Goal: Book appointment/travel/reservation

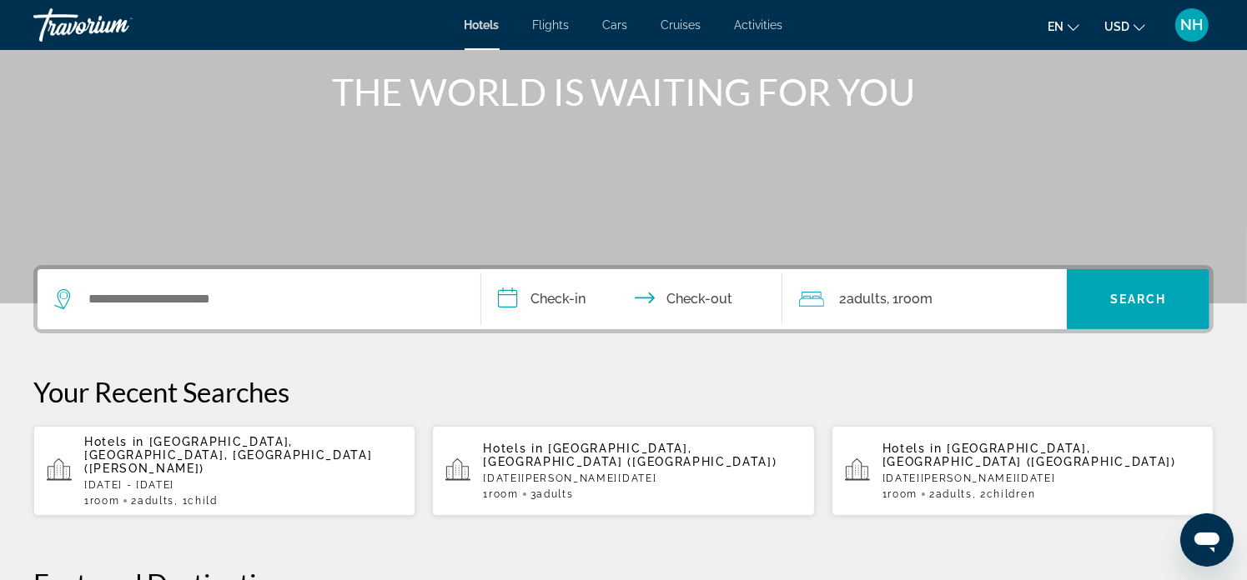
scroll to position [222, 0]
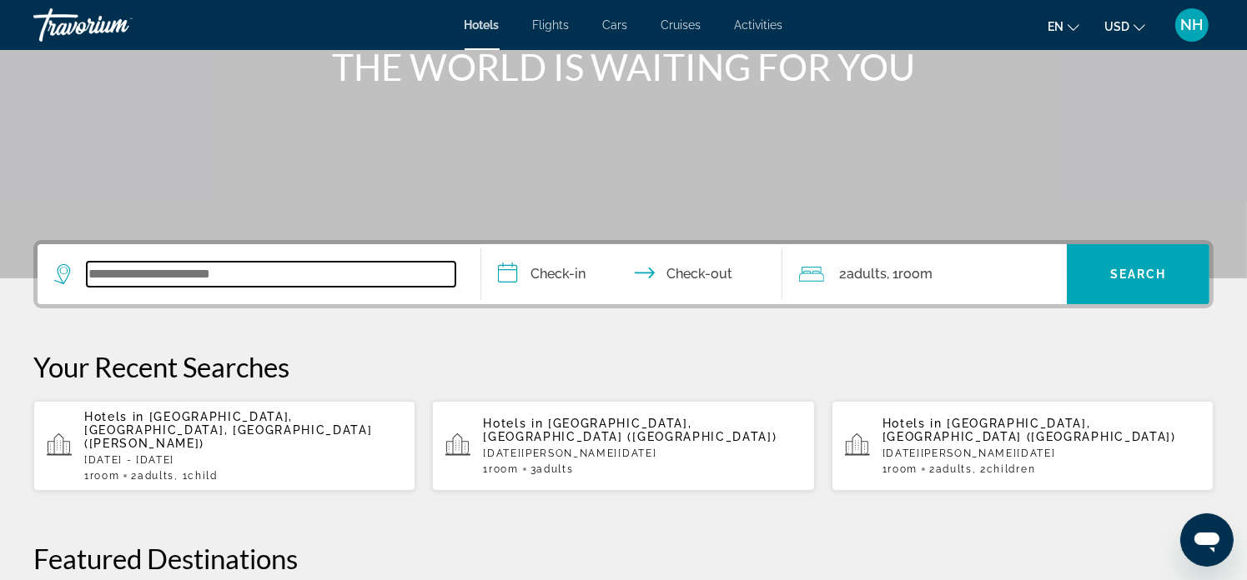
click at [167, 273] on input "Search widget" at bounding box center [271, 274] width 369 height 25
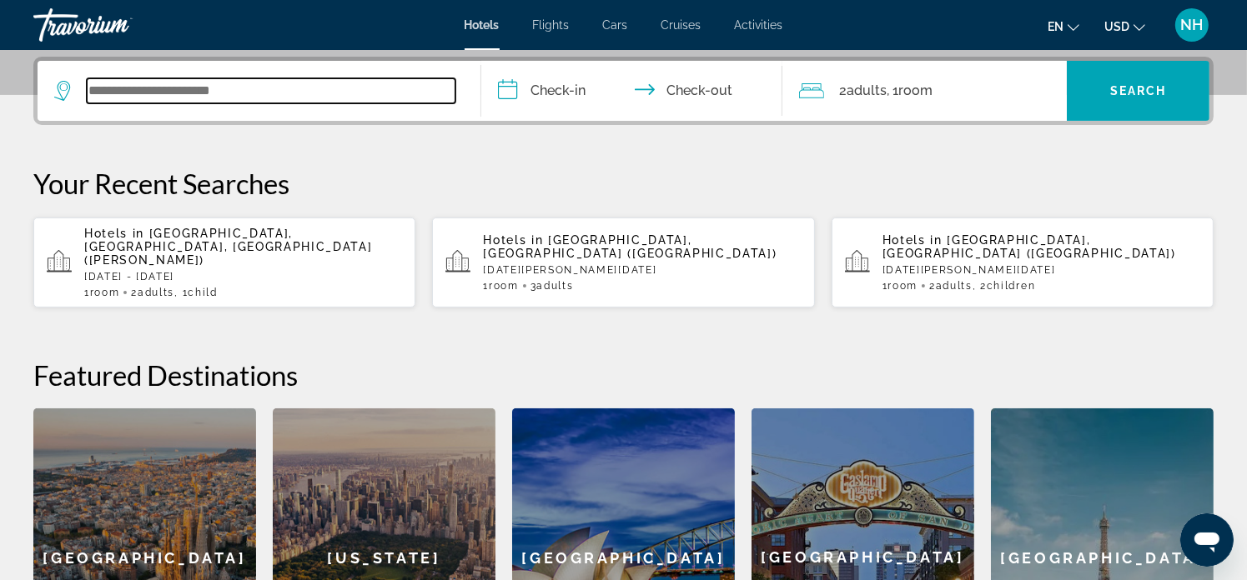
scroll to position [407, 0]
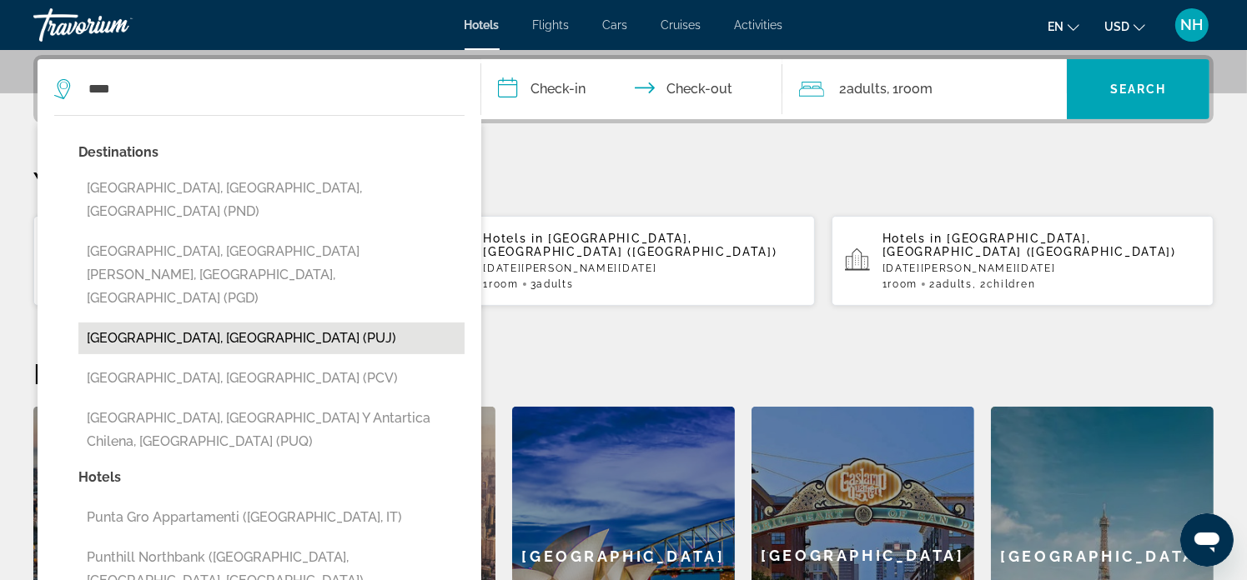
click at [220, 323] on button "[GEOGRAPHIC_DATA], [GEOGRAPHIC_DATA] (PUJ)" at bounding box center [271, 339] width 386 height 32
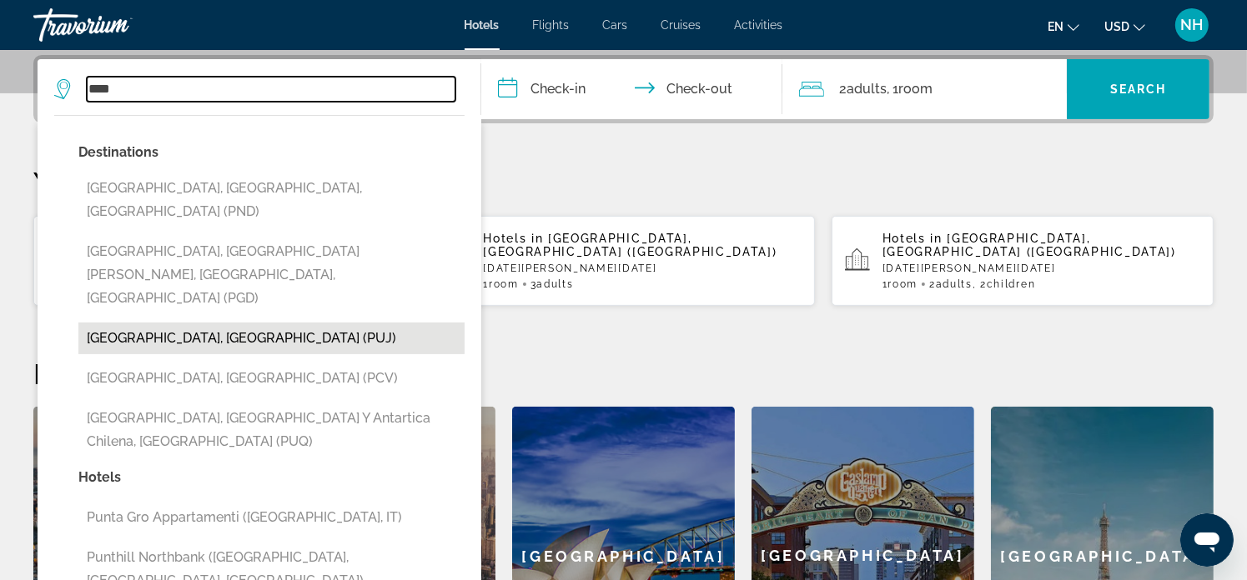
type input "**********"
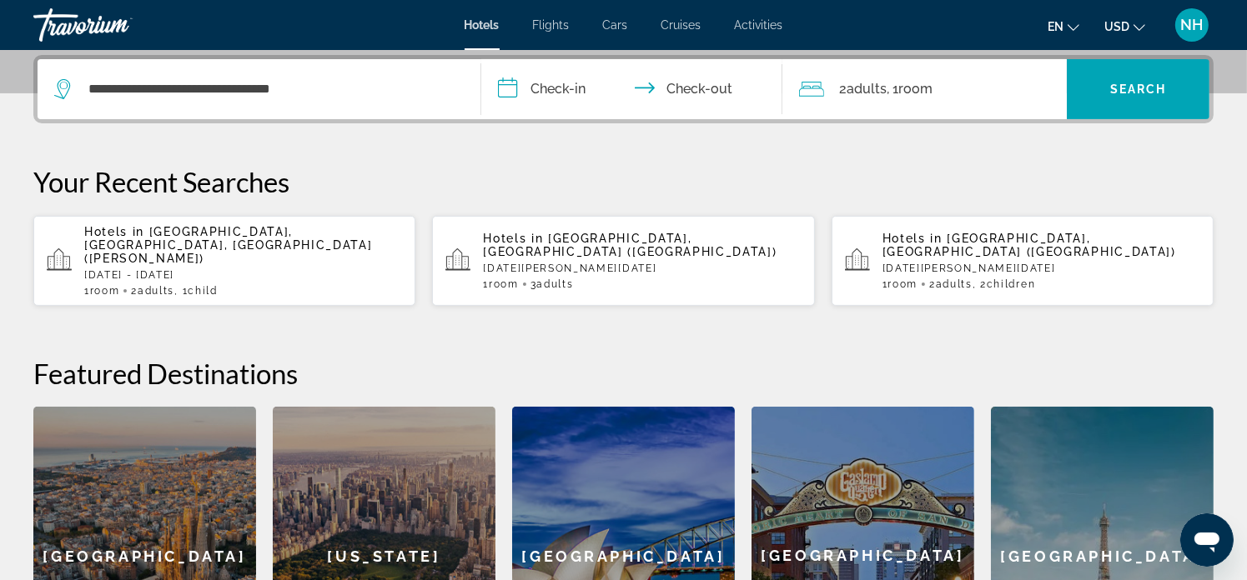
click at [584, 97] on input "**********" at bounding box center [635, 91] width 308 height 65
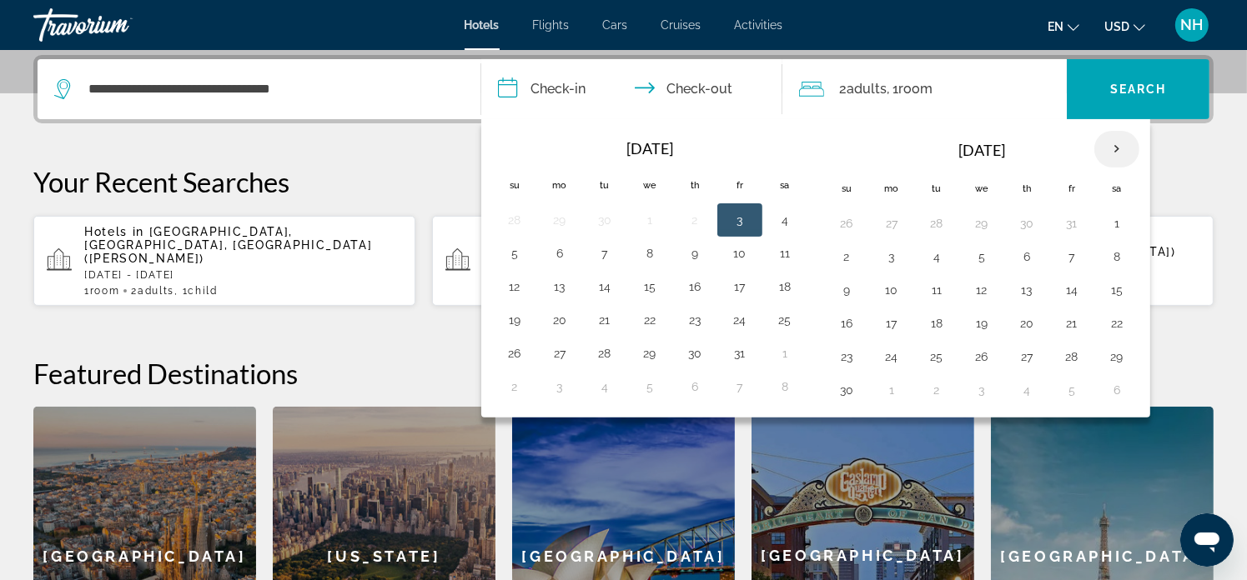
click at [1105, 145] on th "Next month" at bounding box center [1116, 149] width 45 height 37
click at [941, 279] on button "16" at bounding box center [936, 290] width 27 height 23
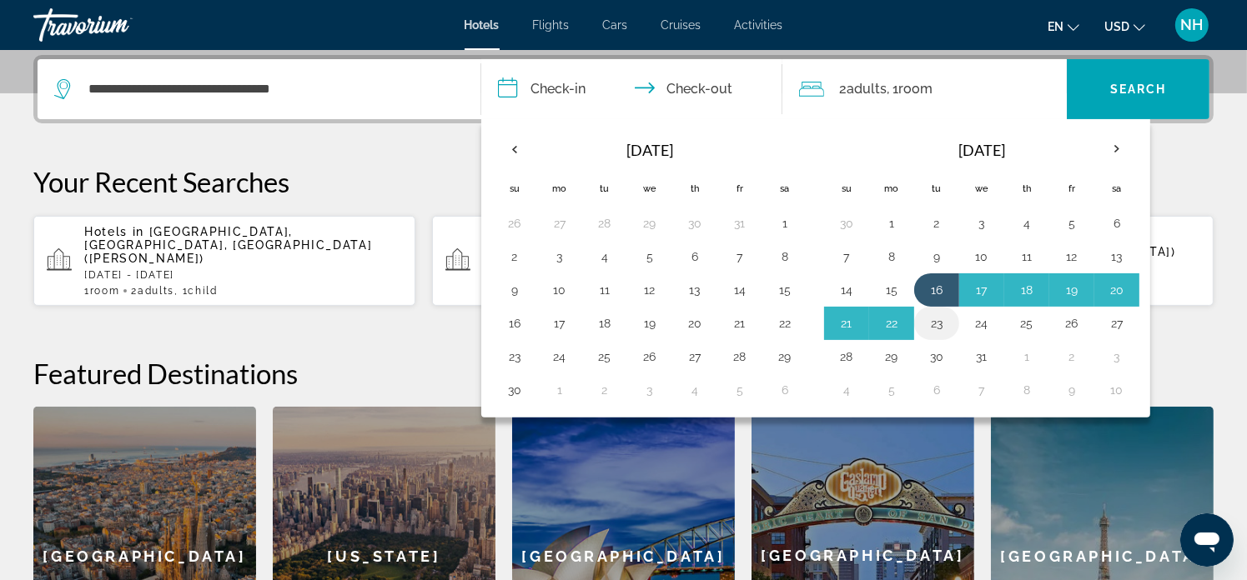
click at [937, 314] on button "23" at bounding box center [936, 323] width 27 height 23
type input "**********"
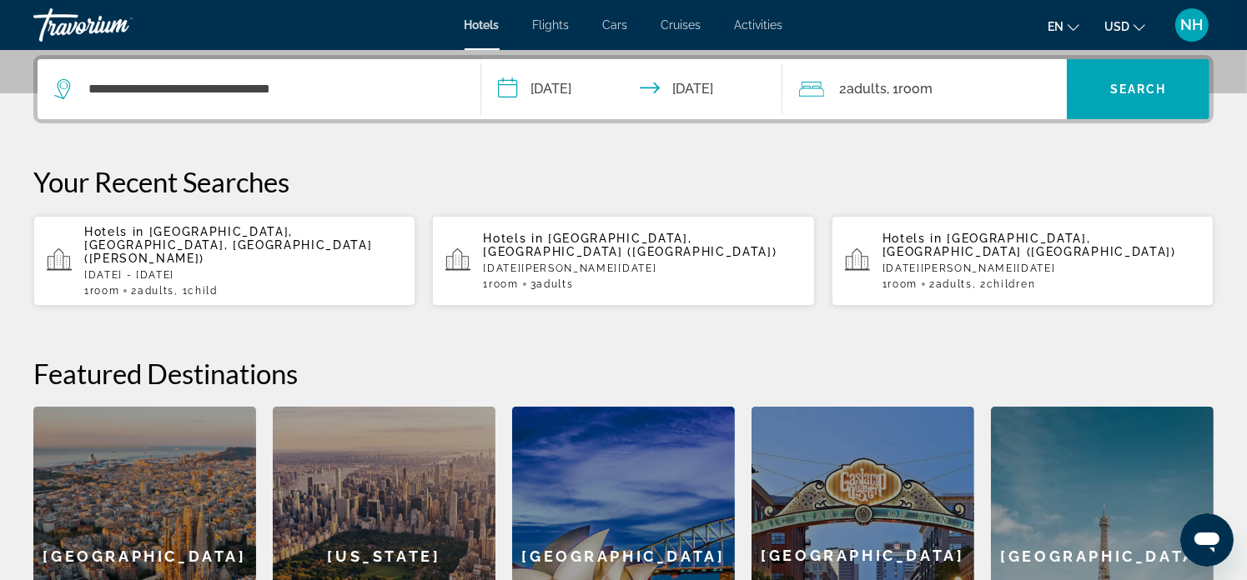
click at [900, 94] on span ", 1 Room rooms" at bounding box center [909, 89] width 46 height 23
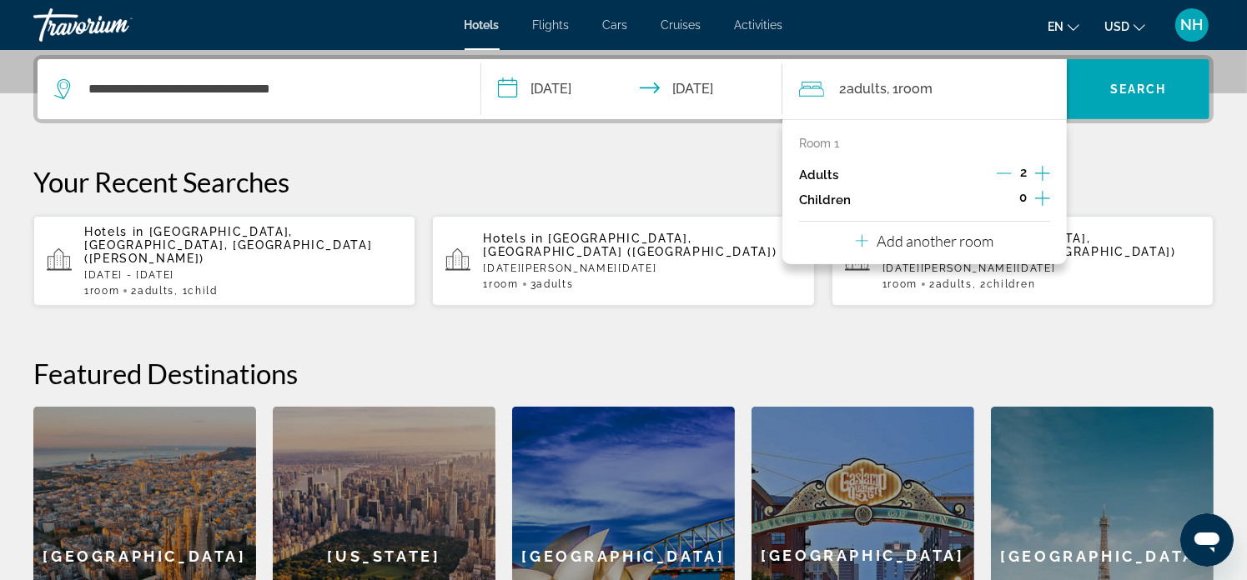
click at [1043, 199] on icon "Increment children" at bounding box center [1042, 198] width 15 height 15
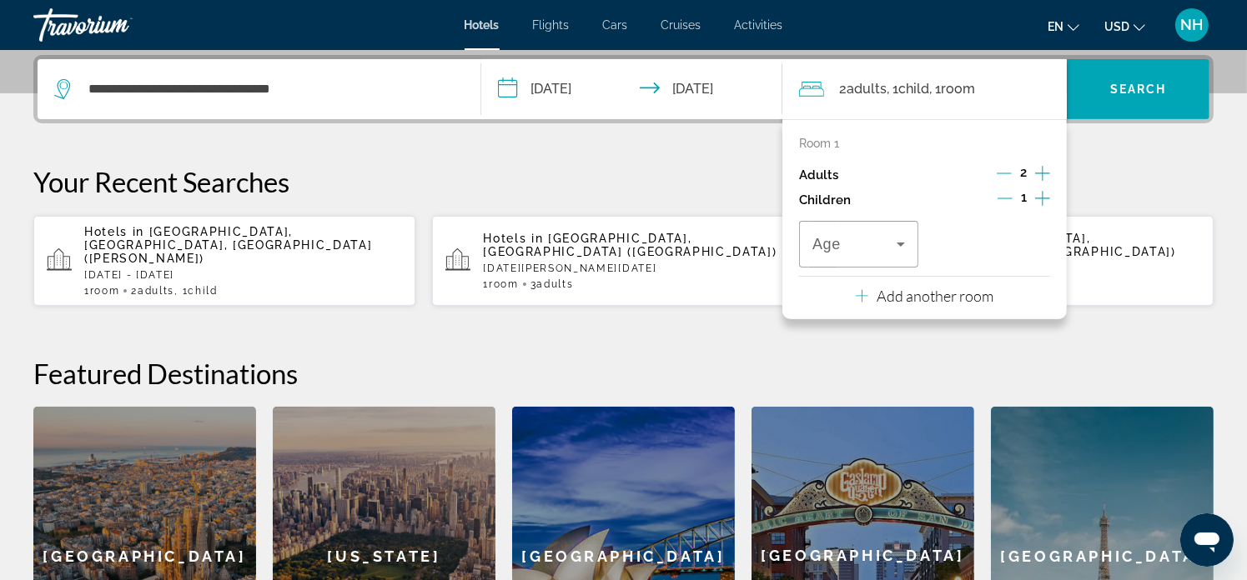
click at [1043, 199] on icon "Increment children" at bounding box center [1042, 198] width 15 height 15
click at [907, 244] on icon "Travelers: 2 adults, 2 children" at bounding box center [901, 244] width 20 height 20
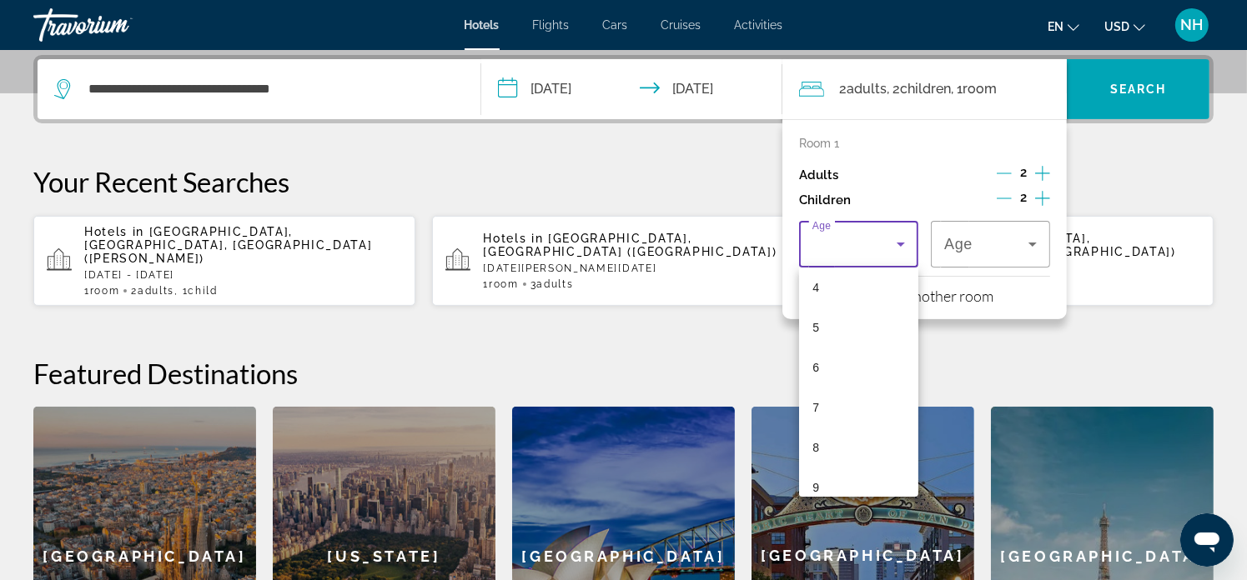
scroll to position [222, 0]
click at [846, 359] on mat-option "7" at bounding box center [858, 353] width 119 height 40
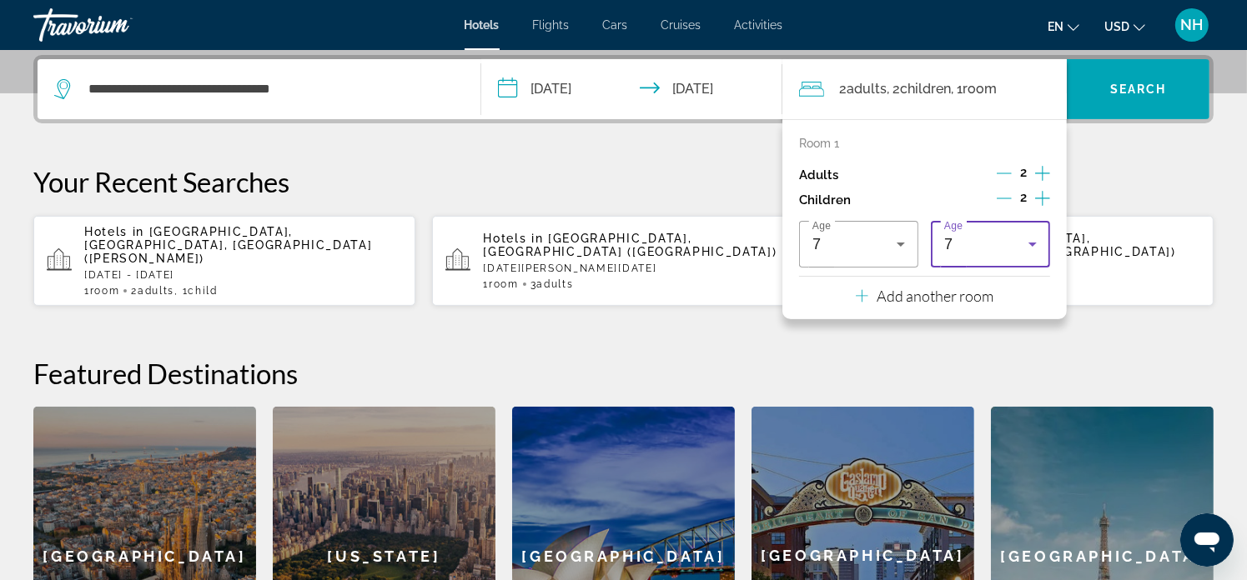
click at [1016, 242] on div "7" at bounding box center [986, 244] width 84 height 20
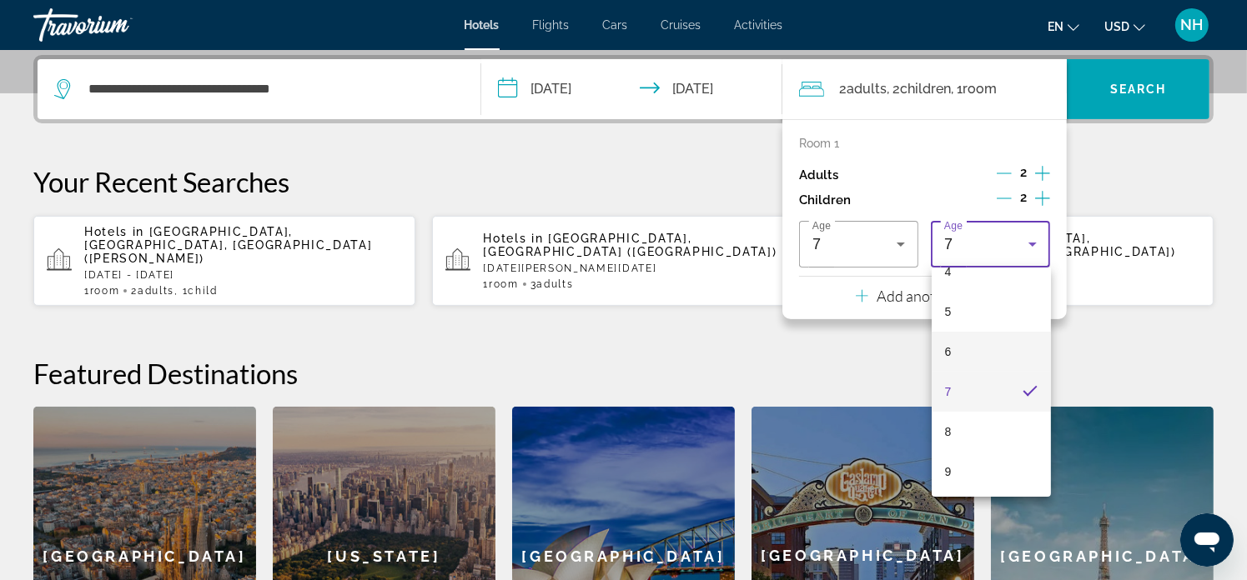
scroll to position [208, 0]
click at [996, 435] on mat-option "9" at bounding box center [990, 446] width 119 height 40
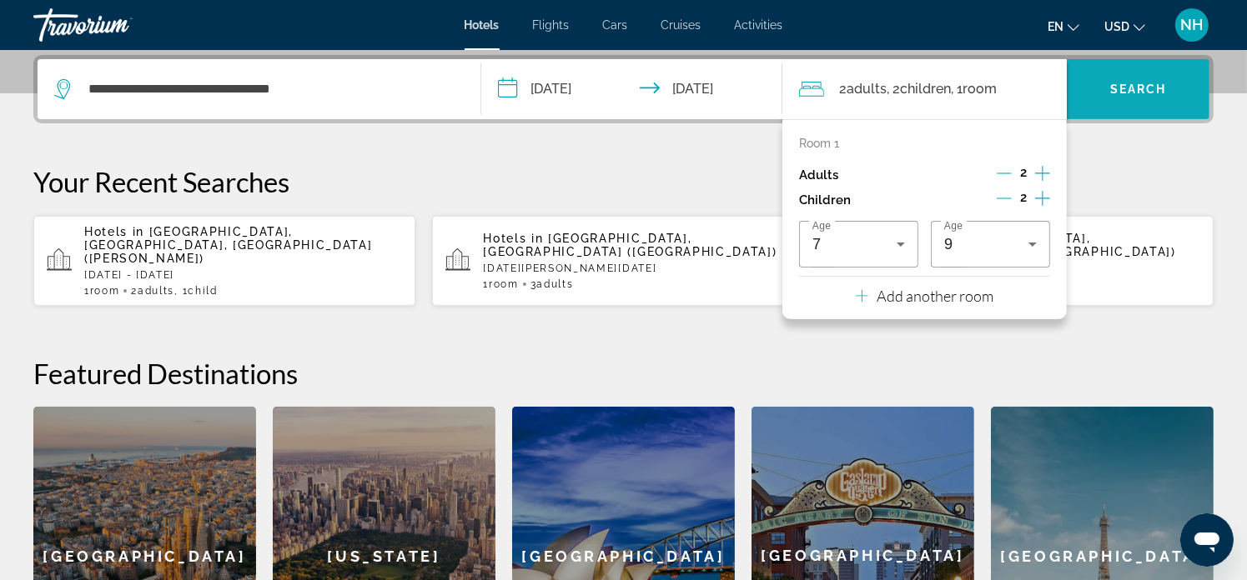
click at [1142, 101] on span "Search widget" at bounding box center [1138, 89] width 143 height 40
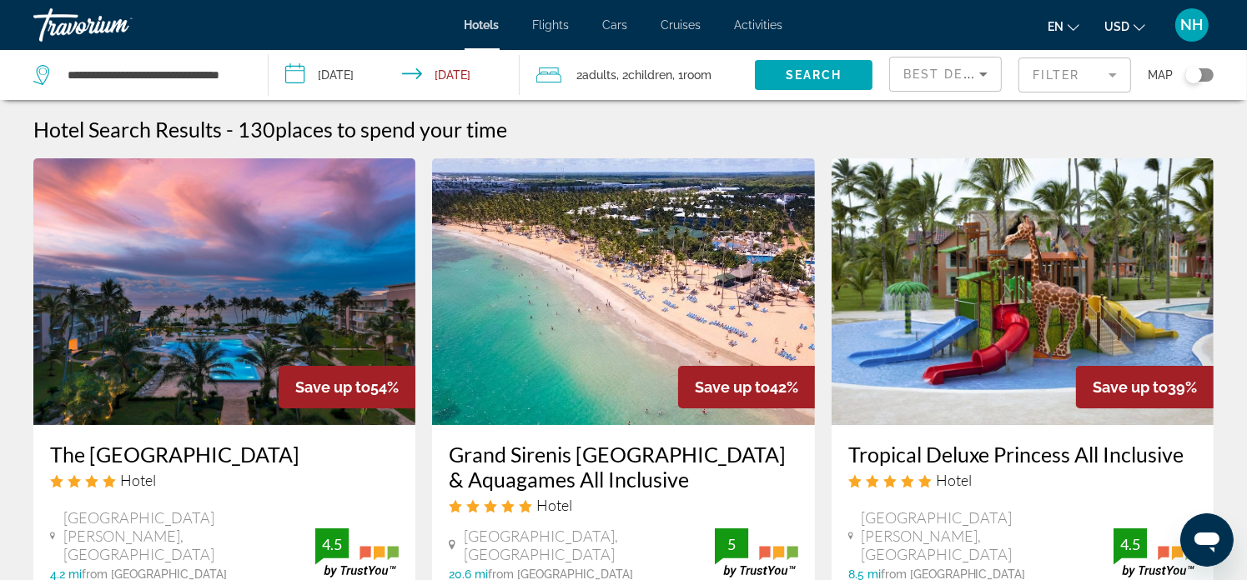
click at [1113, 73] on mat-form-field "Filter" at bounding box center [1074, 75] width 113 height 35
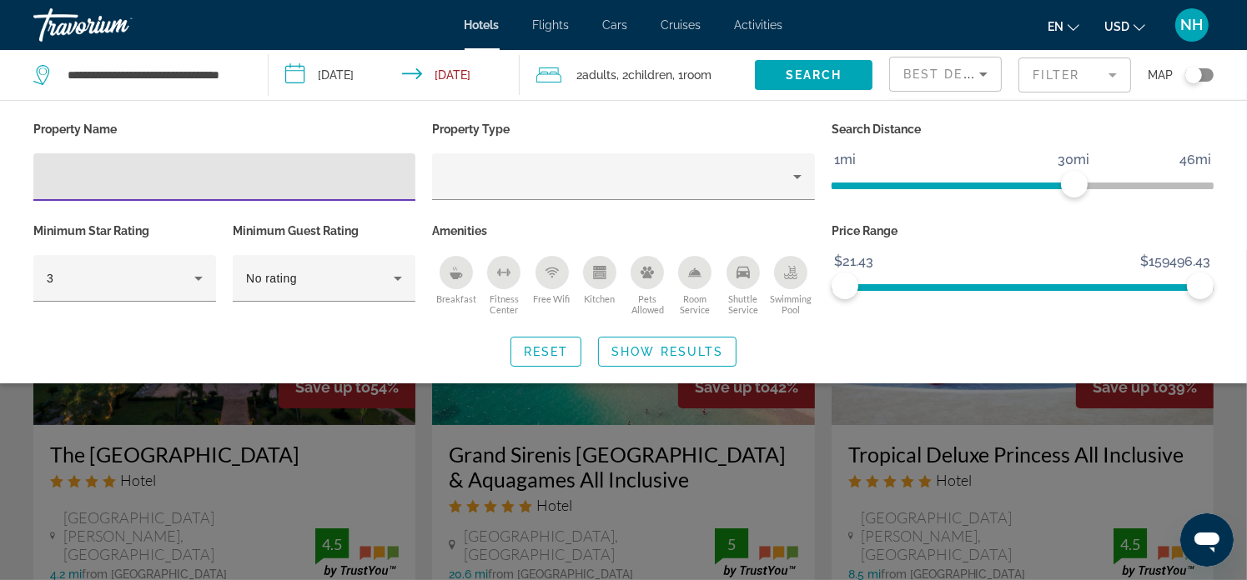
click at [1113, 73] on mat-form-field "Filter" at bounding box center [1074, 75] width 113 height 35
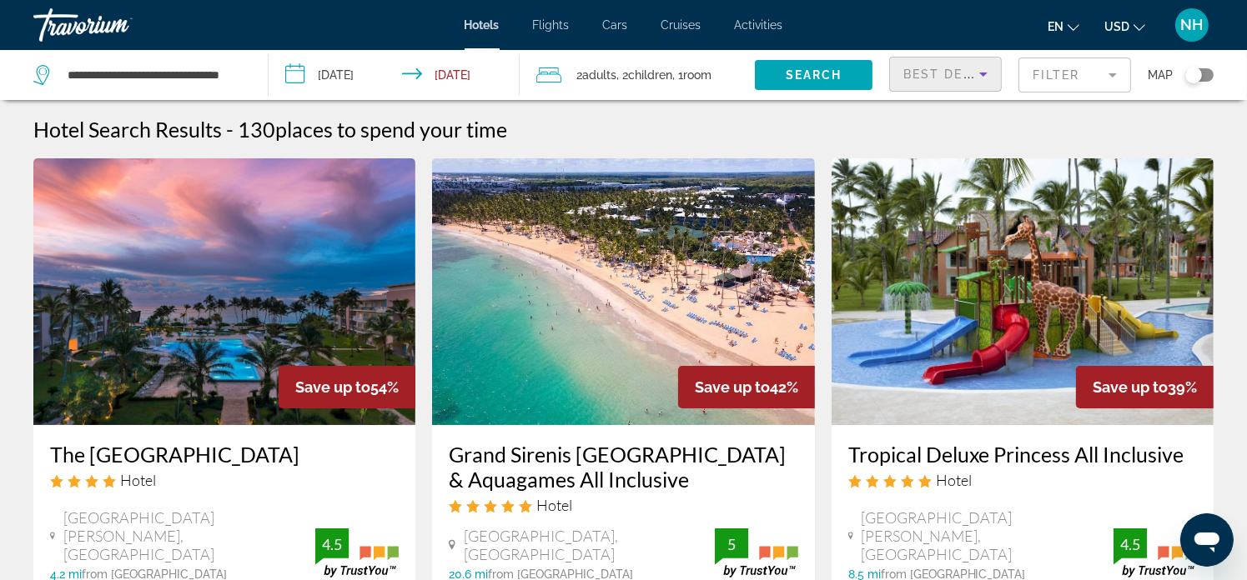
click at [977, 69] on icon "Sort by" at bounding box center [983, 74] width 20 height 20
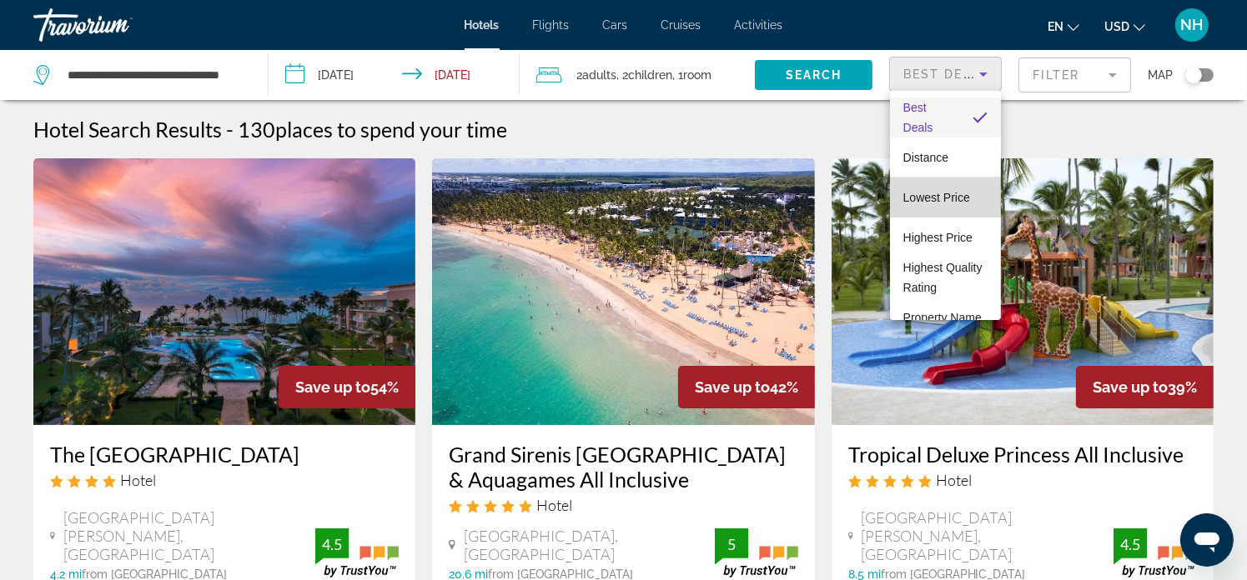
click at [945, 191] on span "Lowest Price" at bounding box center [936, 197] width 67 height 13
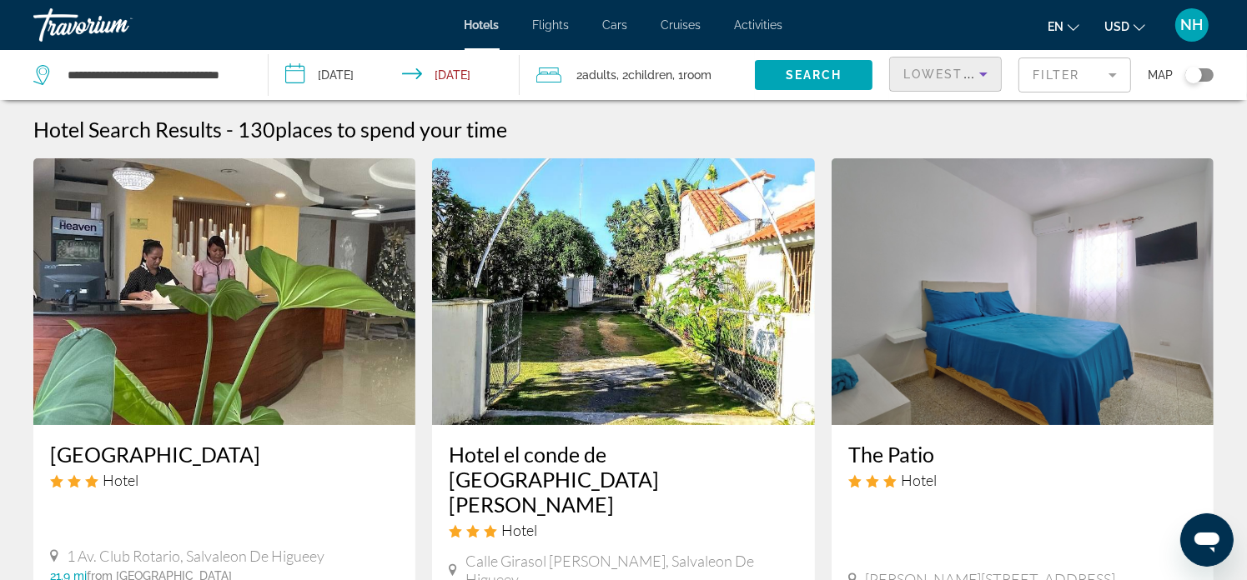
click at [978, 68] on icon "Sort by" at bounding box center [983, 74] width 20 height 20
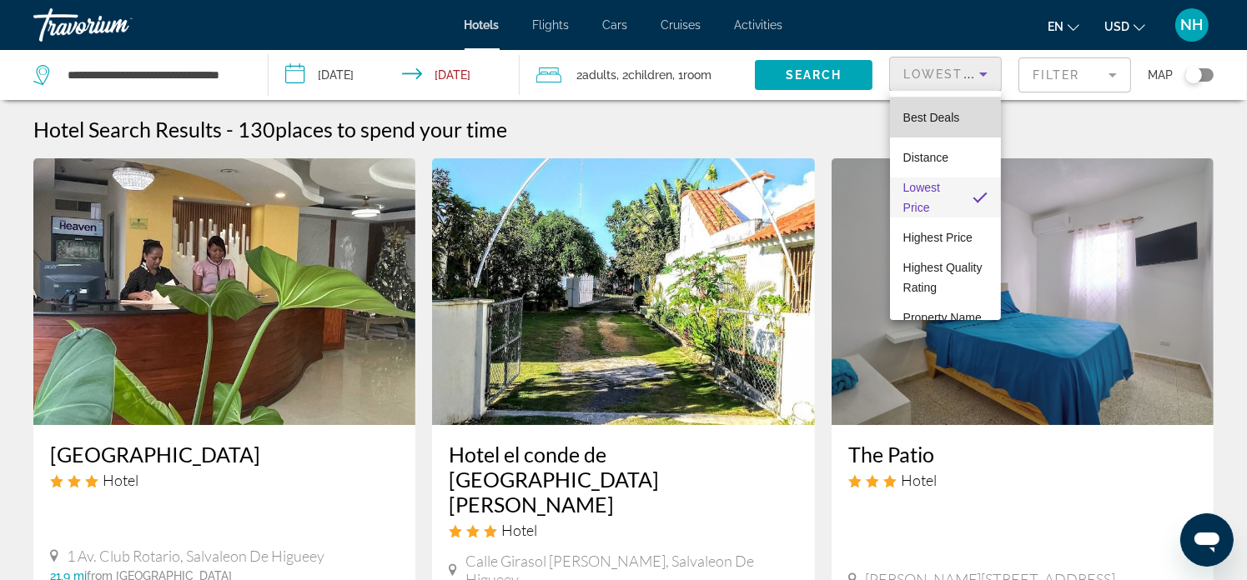
click at [948, 116] on span "Best Deals" at bounding box center [931, 117] width 57 height 13
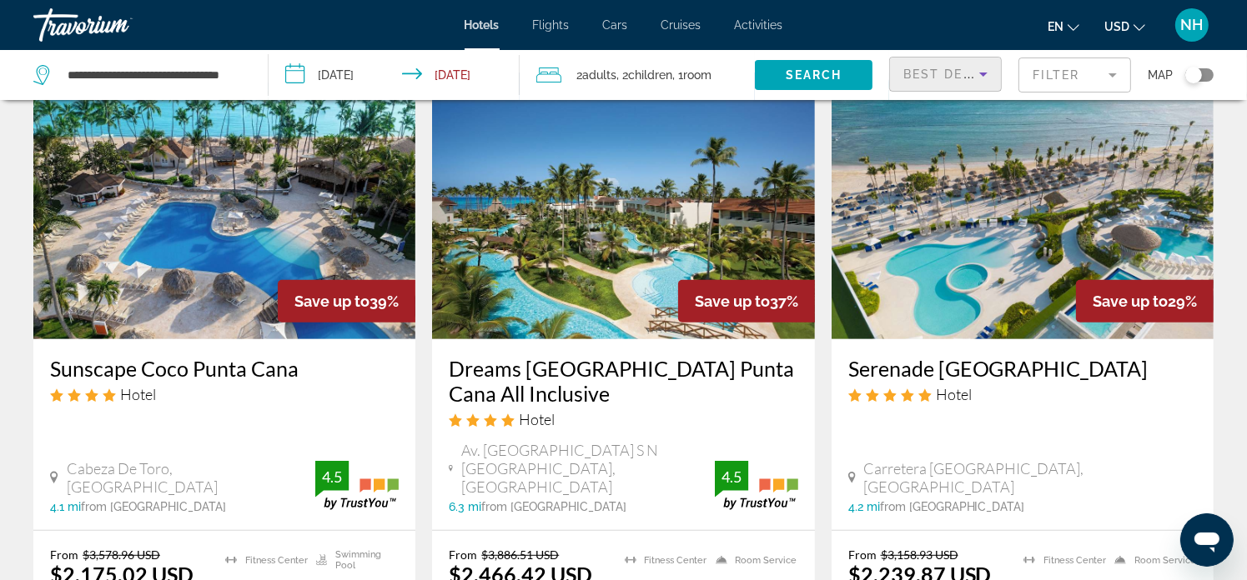
scroll to position [778, 0]
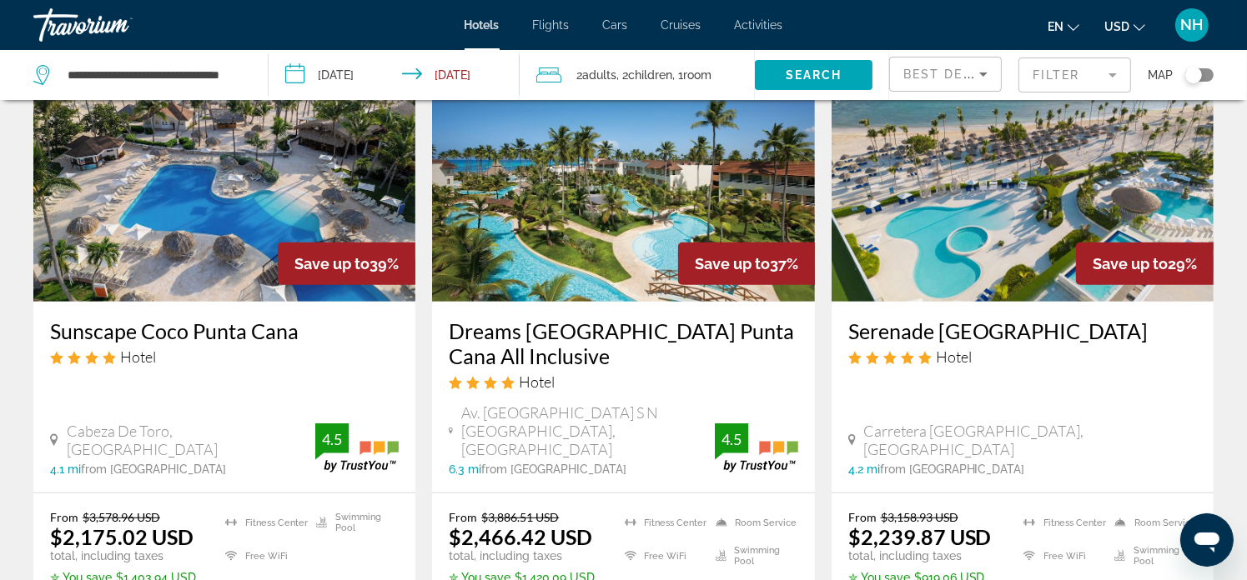
click at [994, 72] on div "Best Deals" at bounding box center [945, 74] width 111 height 33
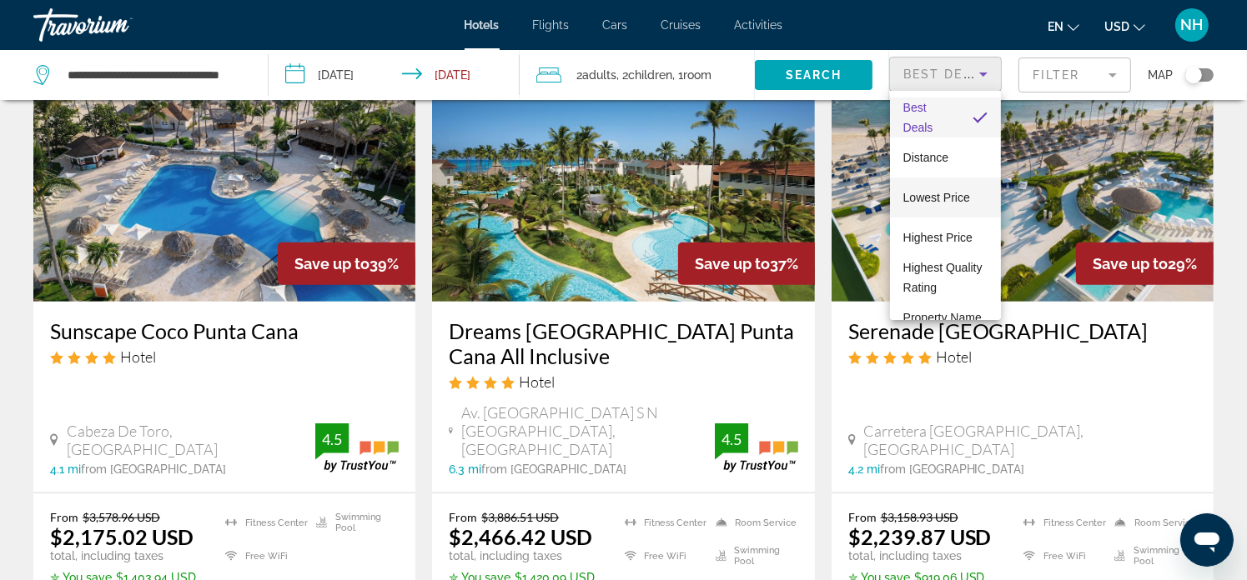
click at [948, 195] on span "Lowest Price" at bounding box center [936, 197] width 67 height 13
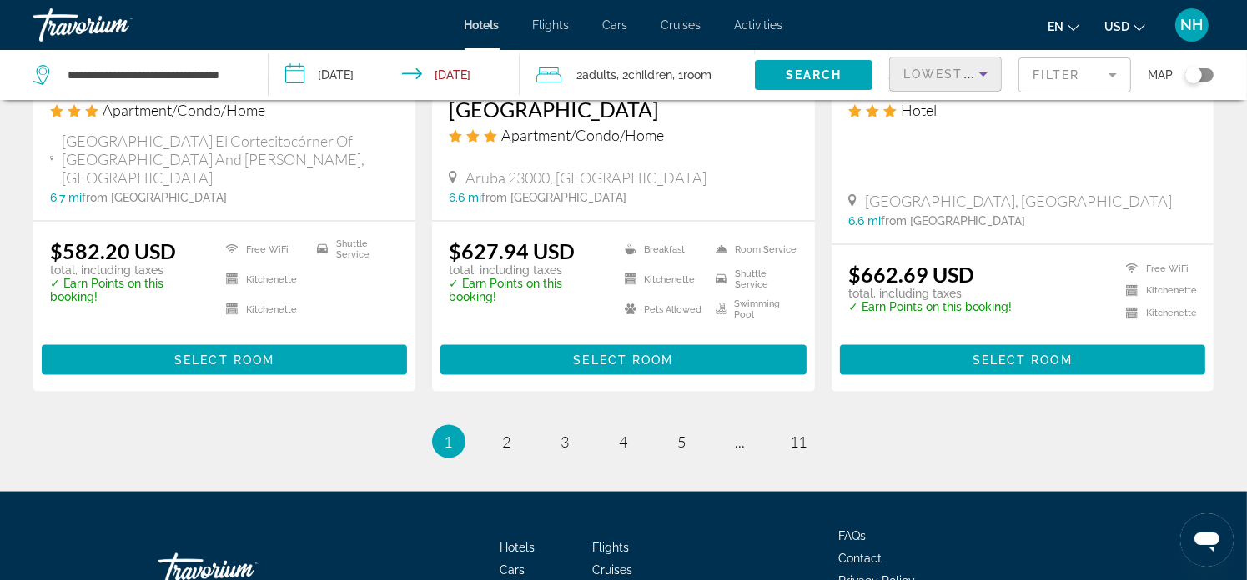
scroll to position [2296, 0]
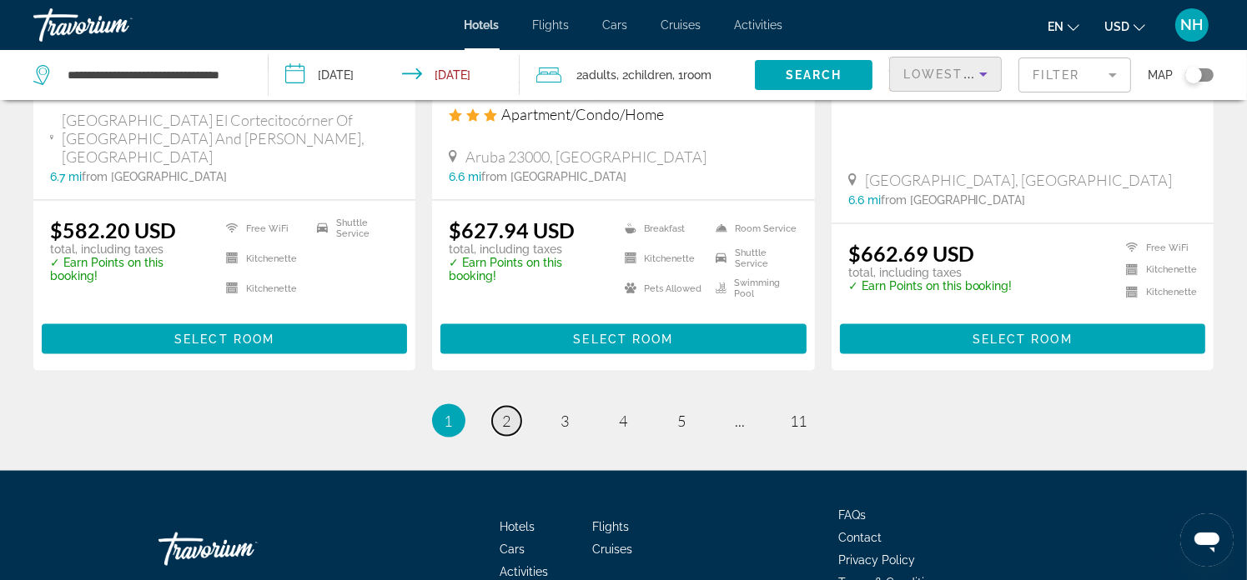
click at [504, 412] on span "2" at bounding box center [507, 421] width 8 height 18
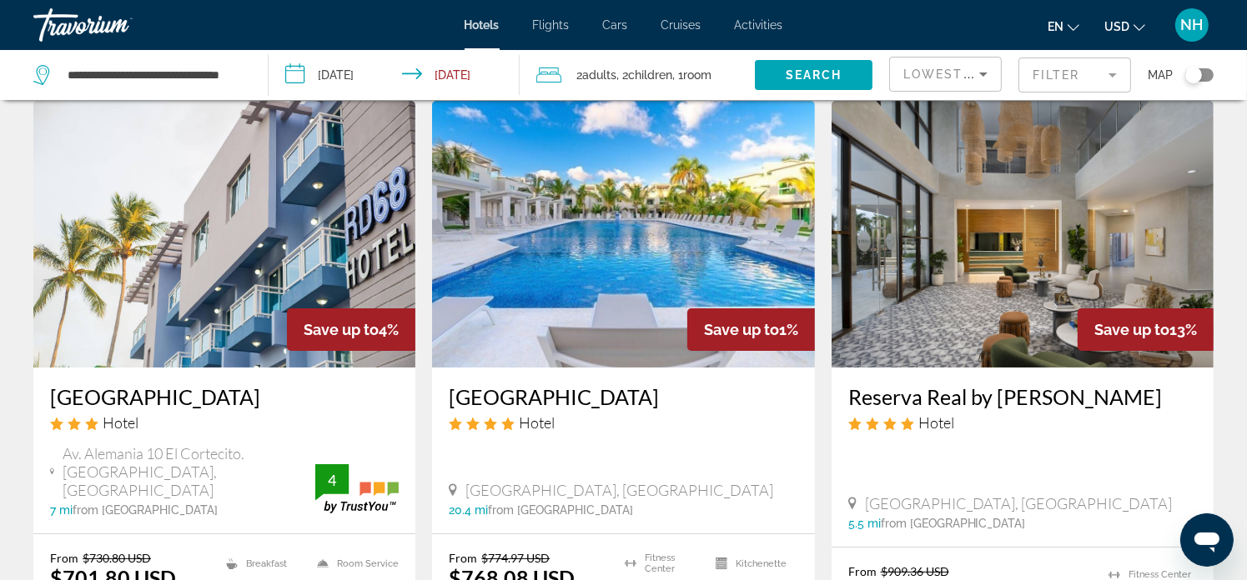
scroll to position [55, 0]
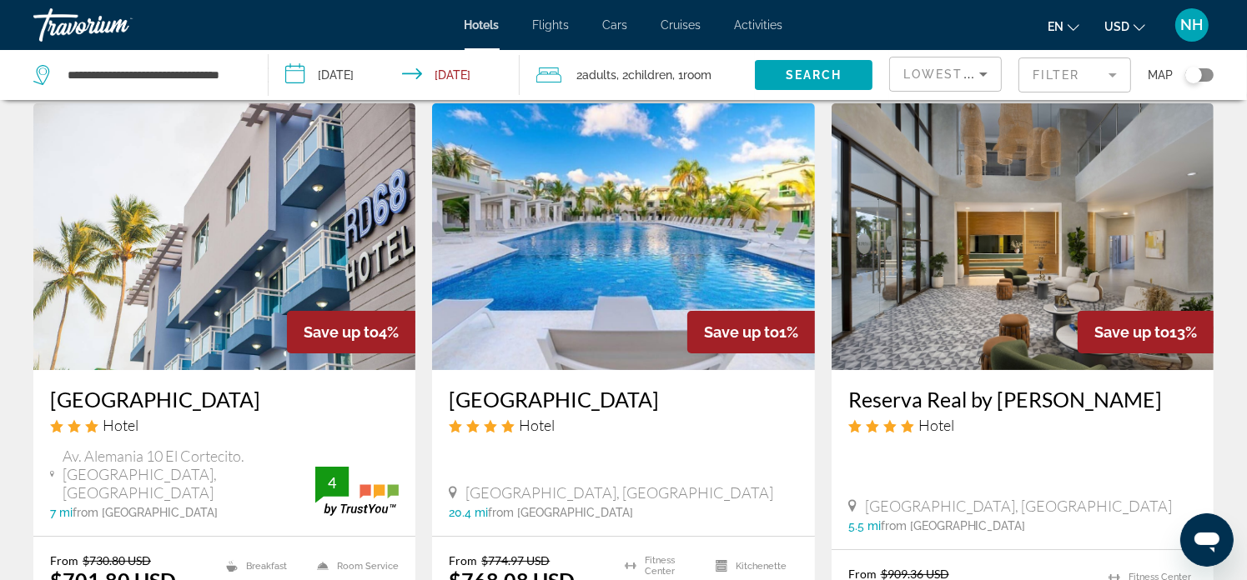
click at [1023, 234] on img "Main content" at bounding box center [1022, 236] width 382 height 267
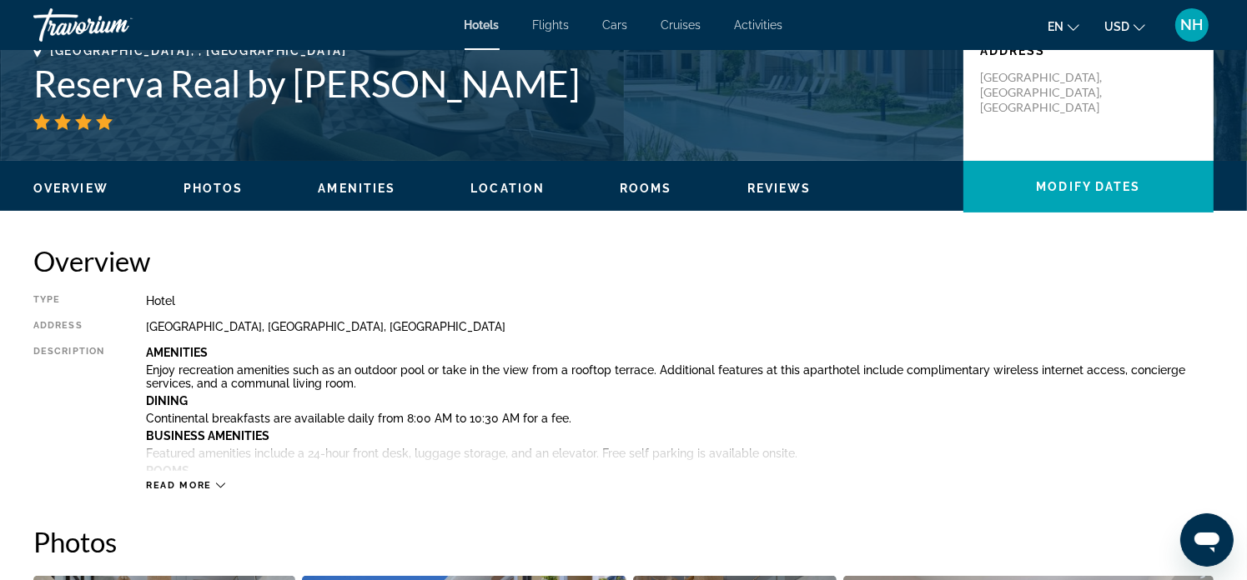
scroll to position [500, 0]
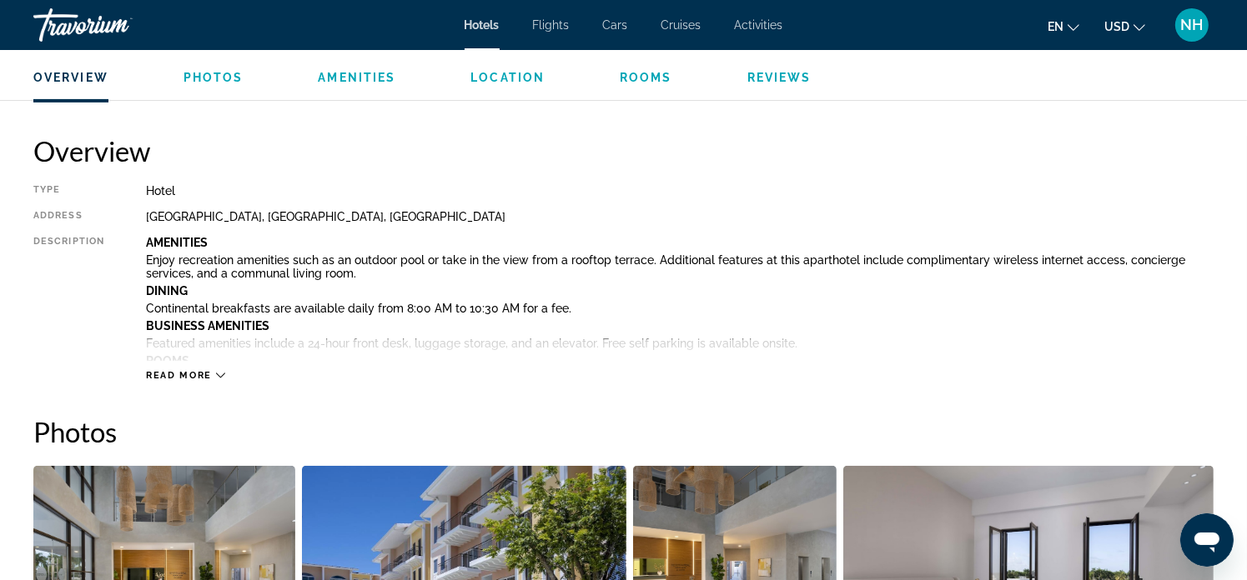
click at [202, 372] on span "Read more" at bounding box center [179, 375] width 66 height 11
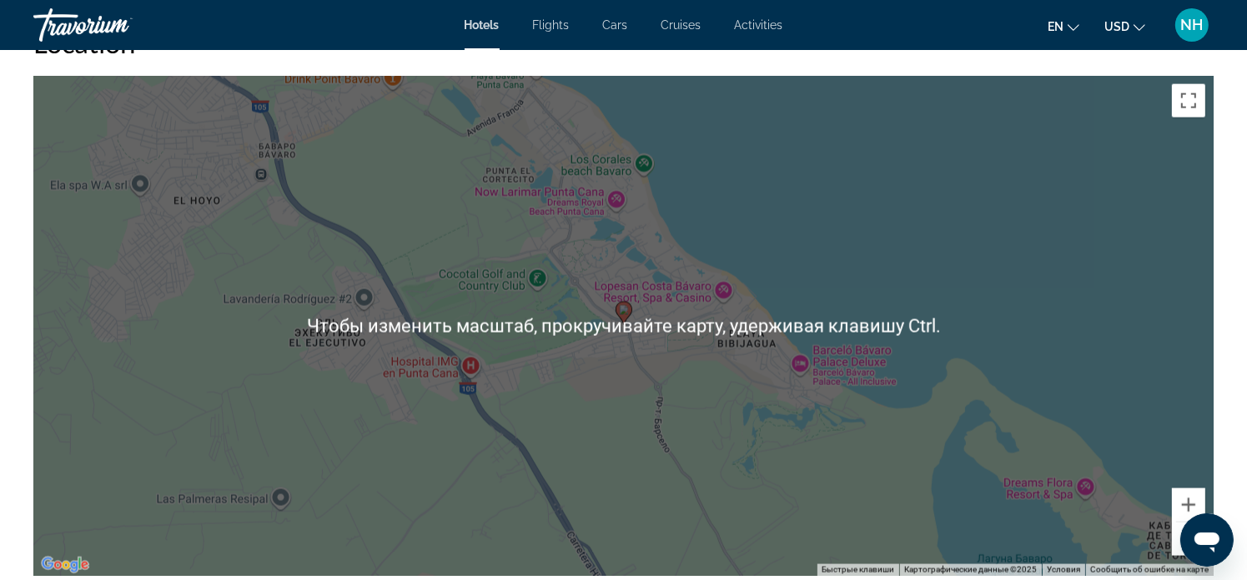
scroll to position [2335, 0]
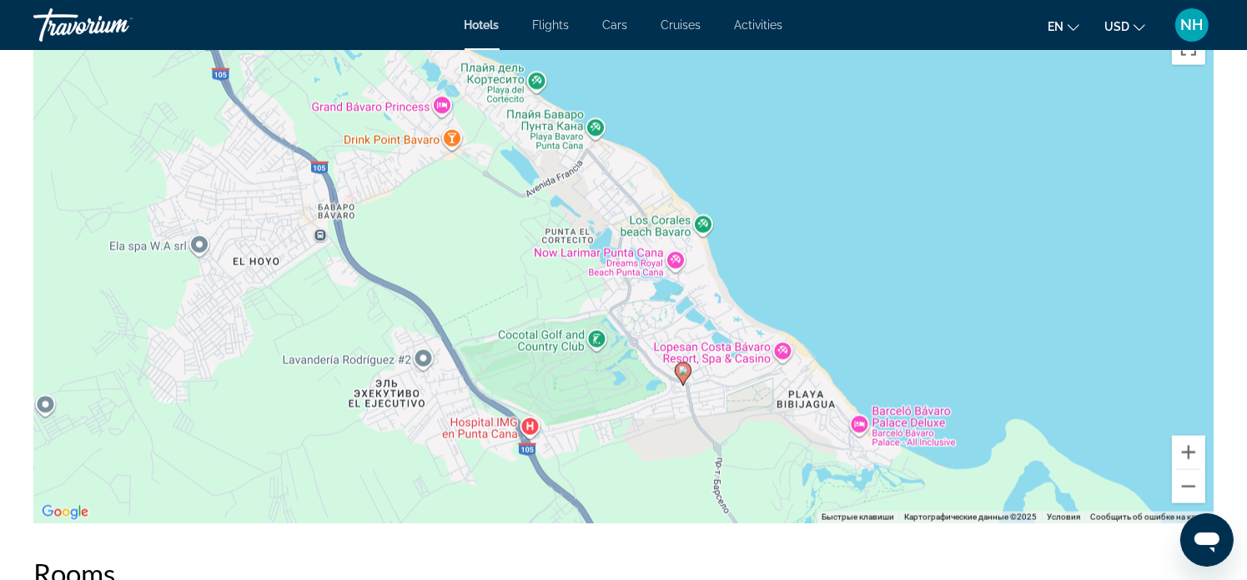
drag, startPoint x: 703, startPoint y: 186, endPoint x: 763, endPoint y: 302, distance: 130.5
click at [763, 302] on div "Чтобы активировать перетаскивание с помощью клавиатуры, нажмите Alt + Ввод. Пос…" at bounding box center [623, 273] width 1180 height 500
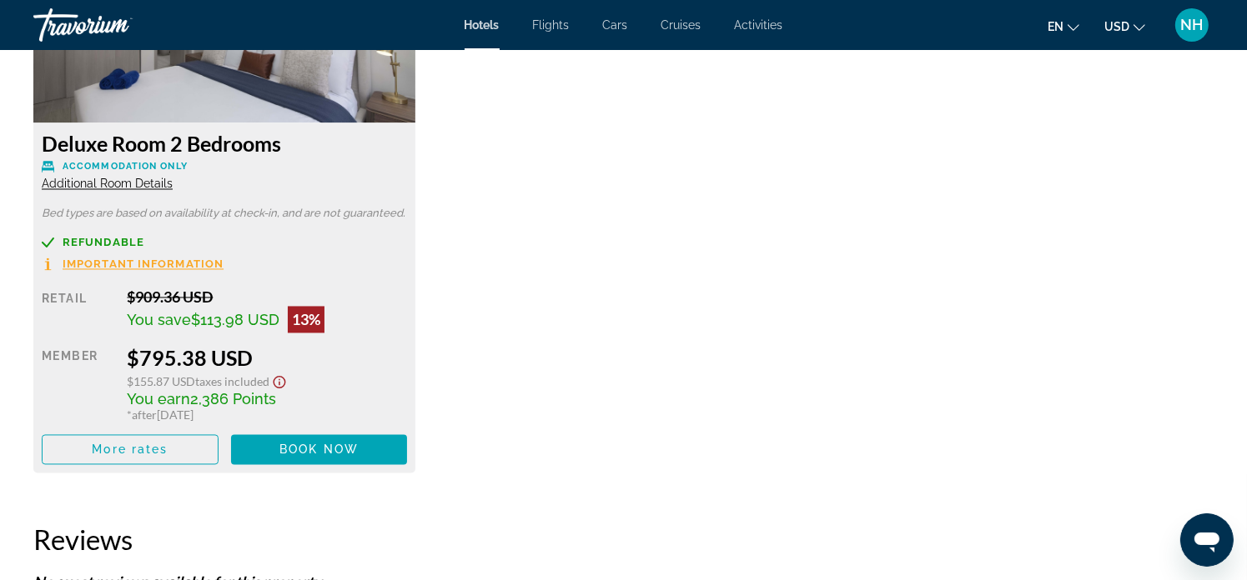
scroll to position [3169, 0]
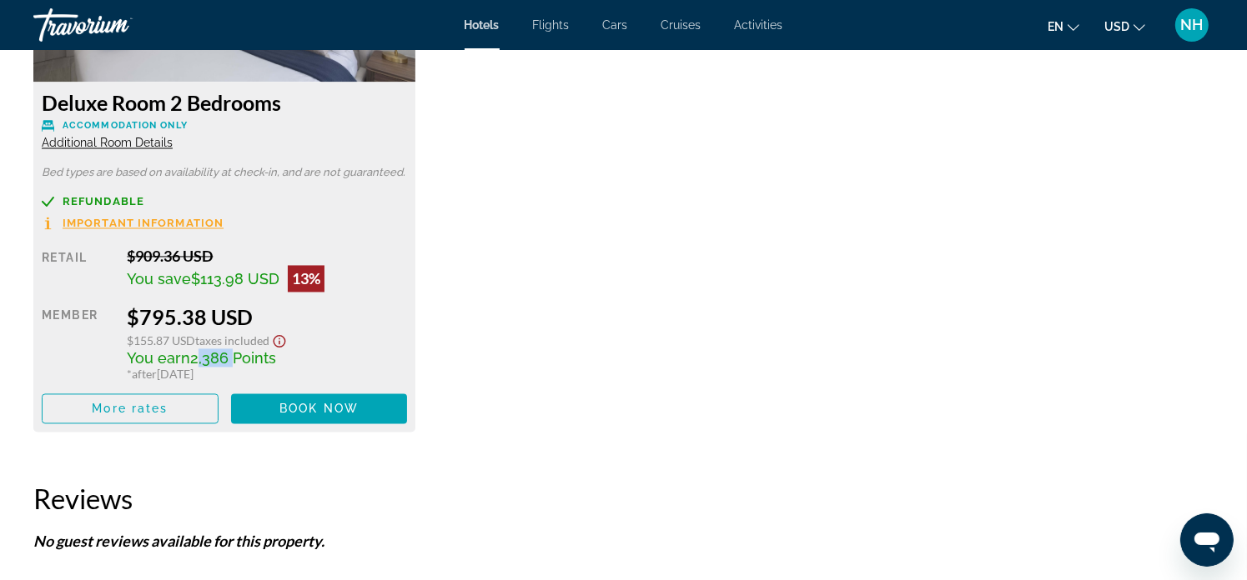
drag, startPoint x: 193, startPoint y: 357, endPoint x: 230, endPoint y: 356, distance: 36.7
click at [230, 356] on span "2,386 Points" at bounding box center [233, 358] width 86 height 18
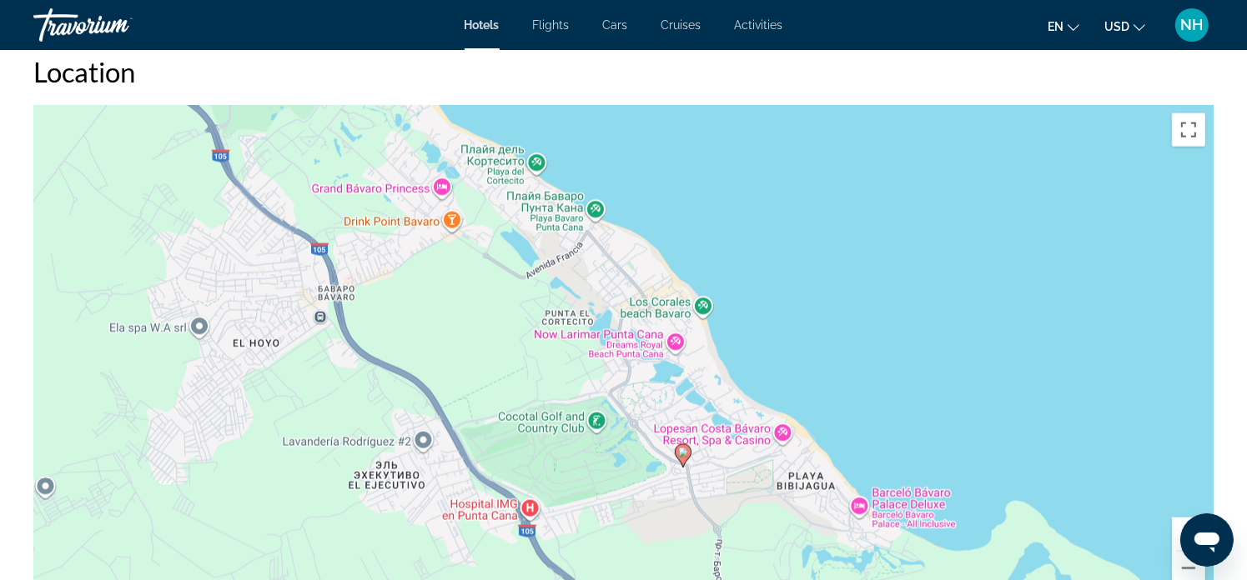
scroll to position [2209, 0]
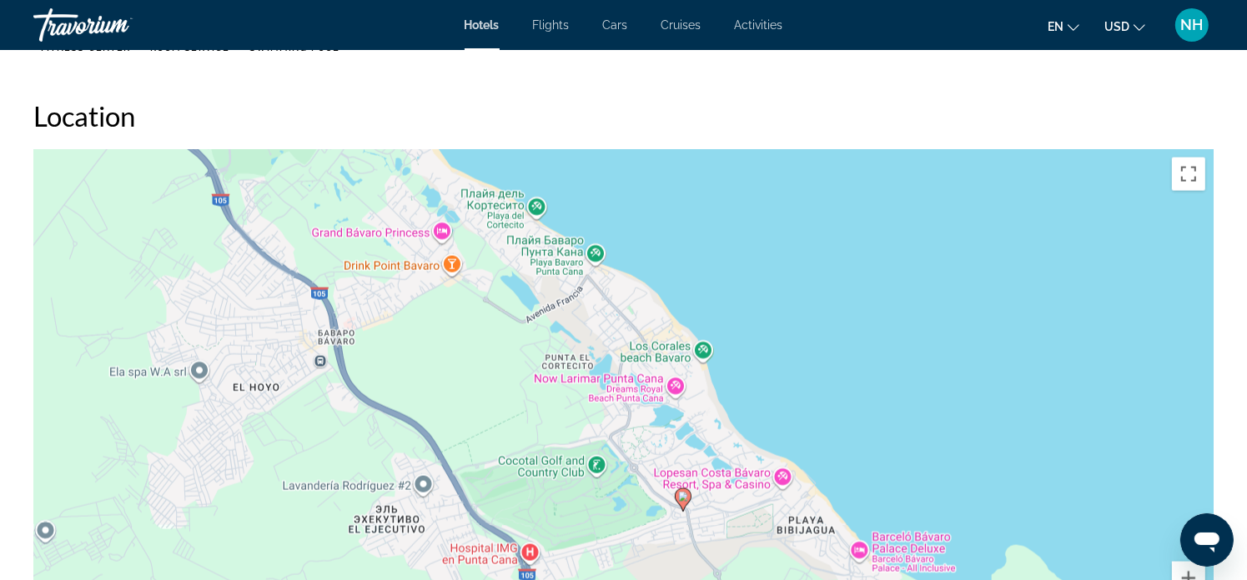
click at [548, 27] on span "Flights" at bounding box center [551, 24] width 37 height 13
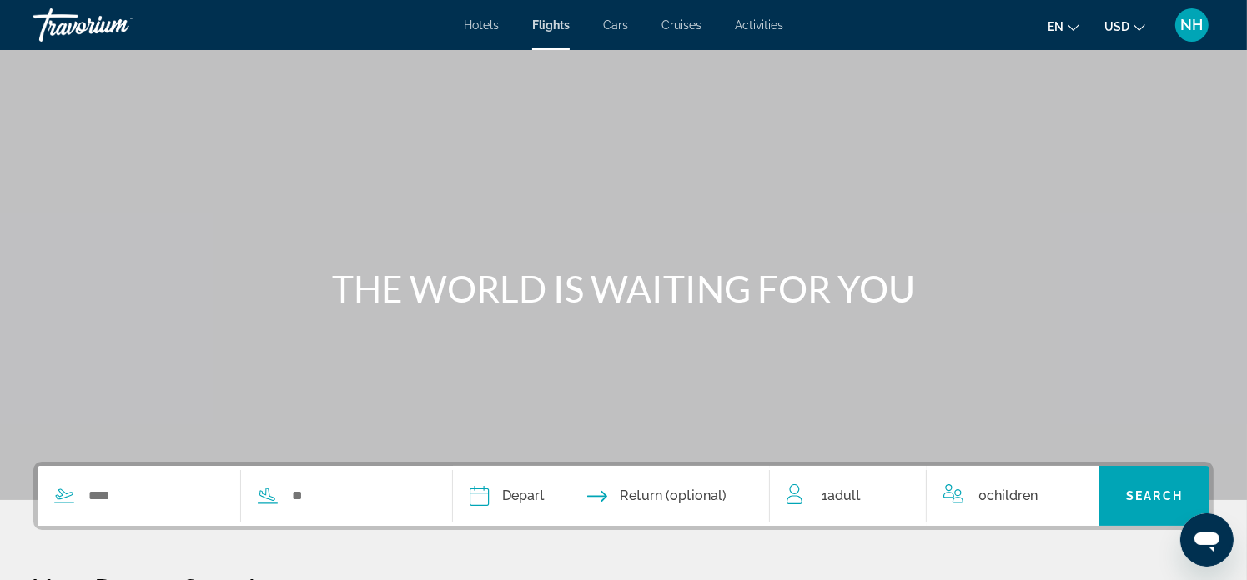
click at [607, 24] on span "Cars" at bounding box center [615, 24] width 25 height 13
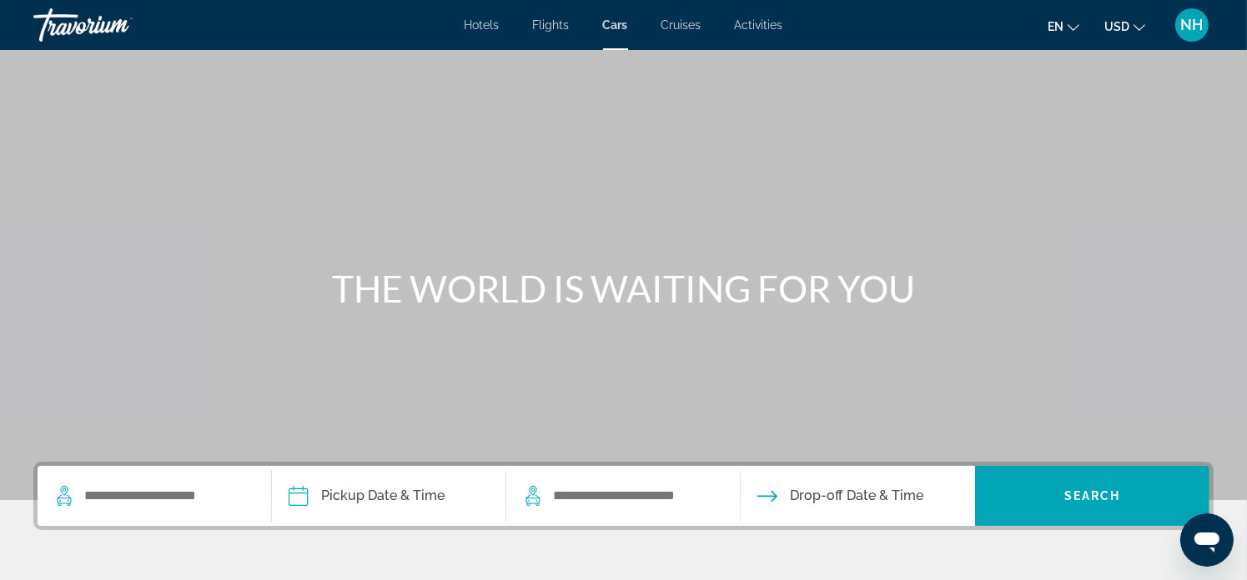
click at [677, 31] on span "Cruises" at bounding box center [681, 24] width 40 height 13
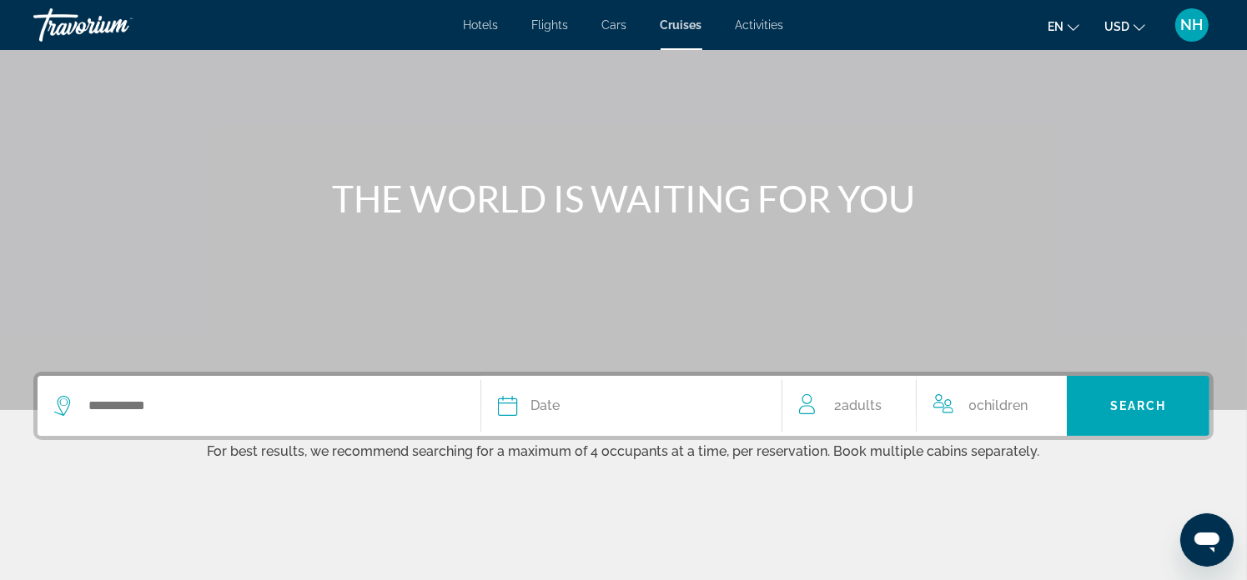
scroll to position [55, 0]
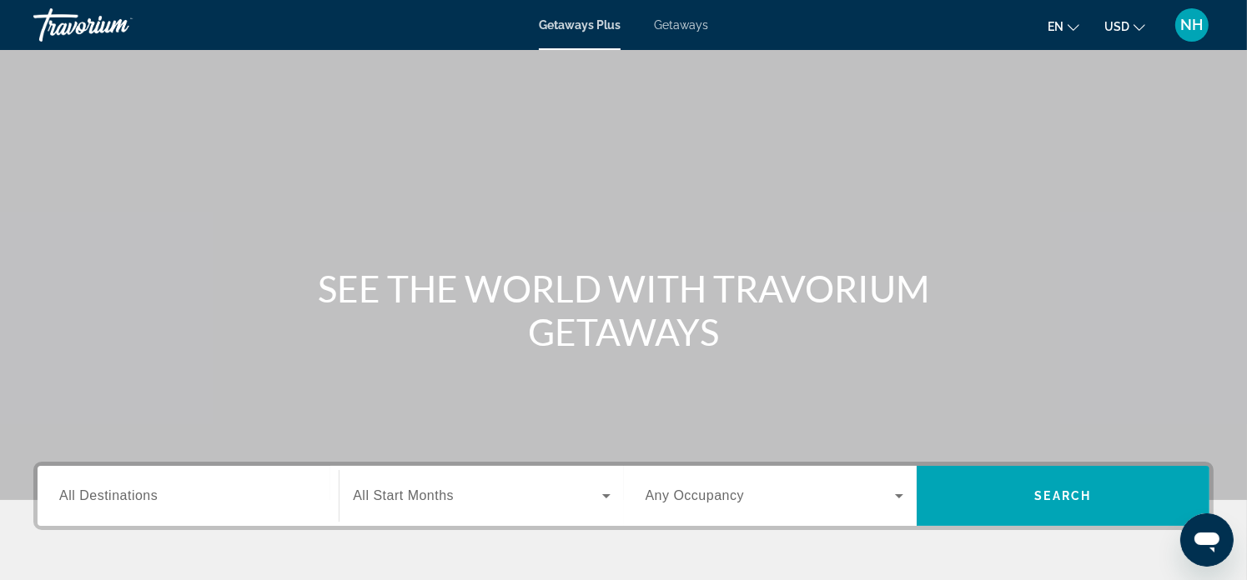
click at [689, 28] on span "Getaways" at bounding box center [681, 24] width 54 height 13
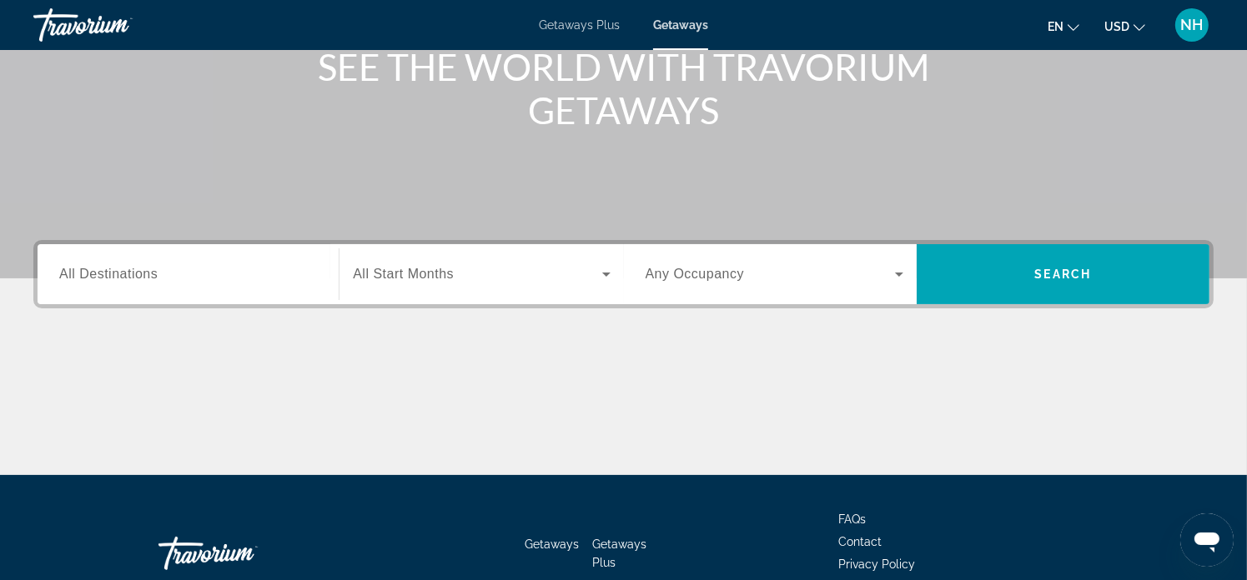
scroll to position [98, 0]
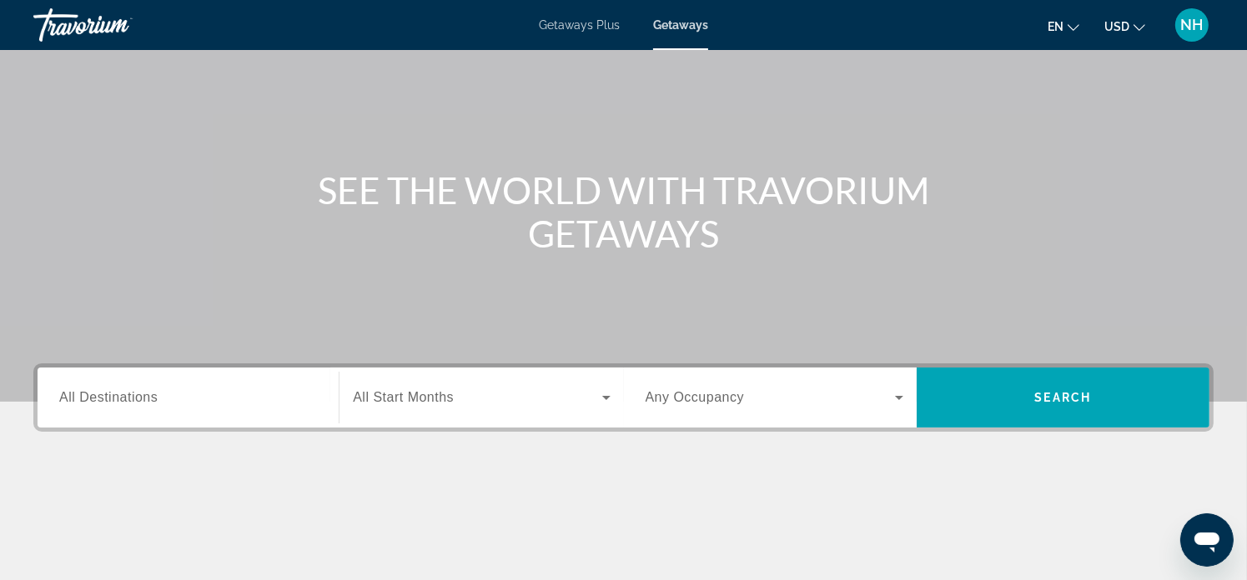
click at [600, 23] on span "Getaways Plus" at bounding box center [579, 24] width 81 height 13
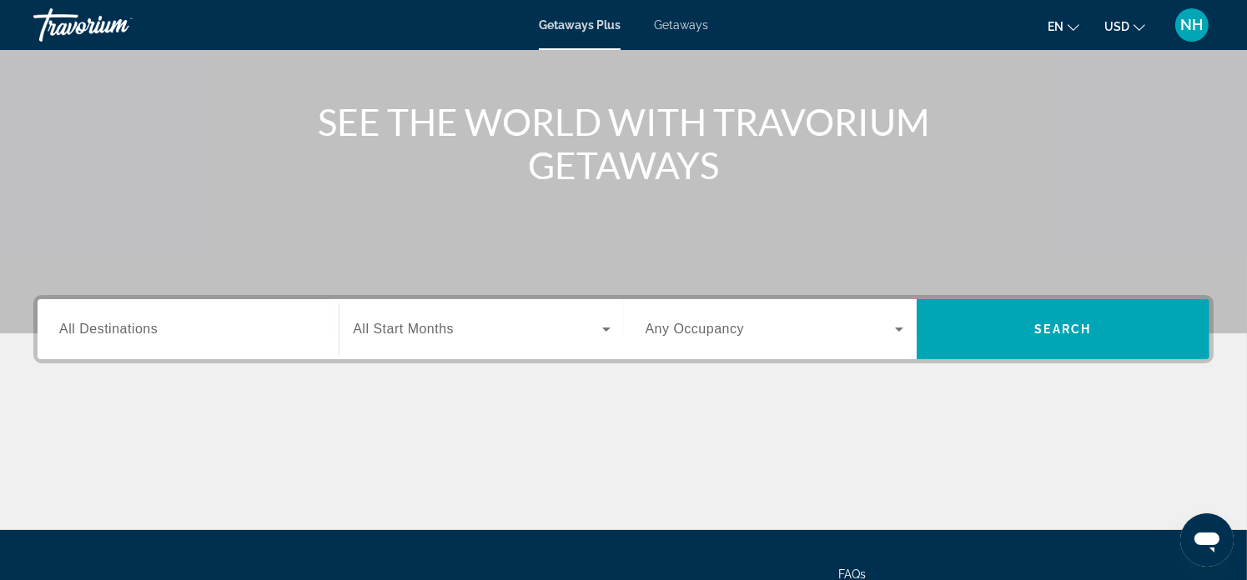
click at [160, 330] on input "Destination All Destinations" at bounding box center [188, 330] width 258 height 20
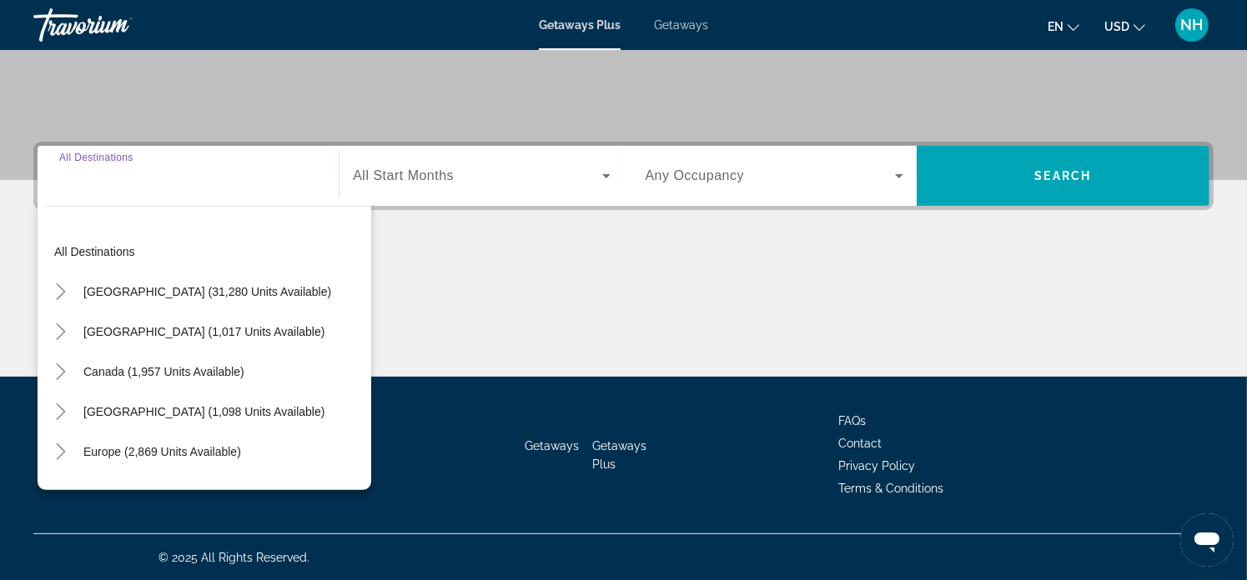
scroll to position [320, 0]
click at [60, 330] on icon "Toggle Mexico (1,017 units available)" at bounding box center [61, 332] width 17 height 17
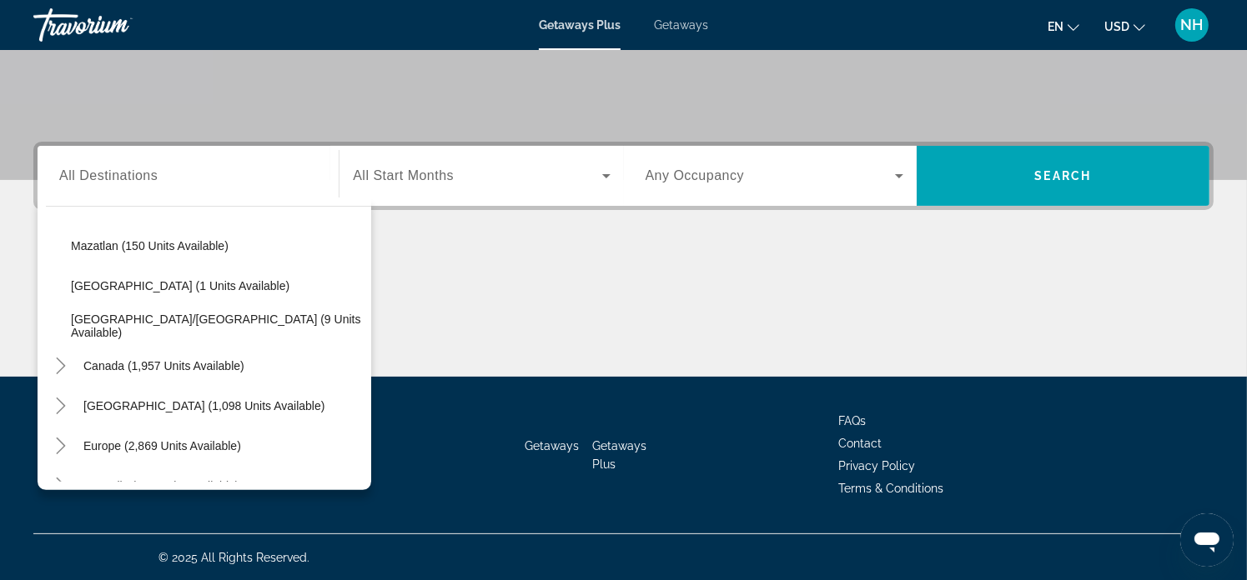
scroll to position [367, 0]
click at [126, 173] on span "All Destinations" at bounding box center [108, 175] width 98 height 14
click at [126, 173] on input "Destination All Destinations" at bounding box center [188, 177] width 258 height 20
click at [93, 173] on input "Destination All Destinations" at bounding box center [188, 177] width 258 height 20
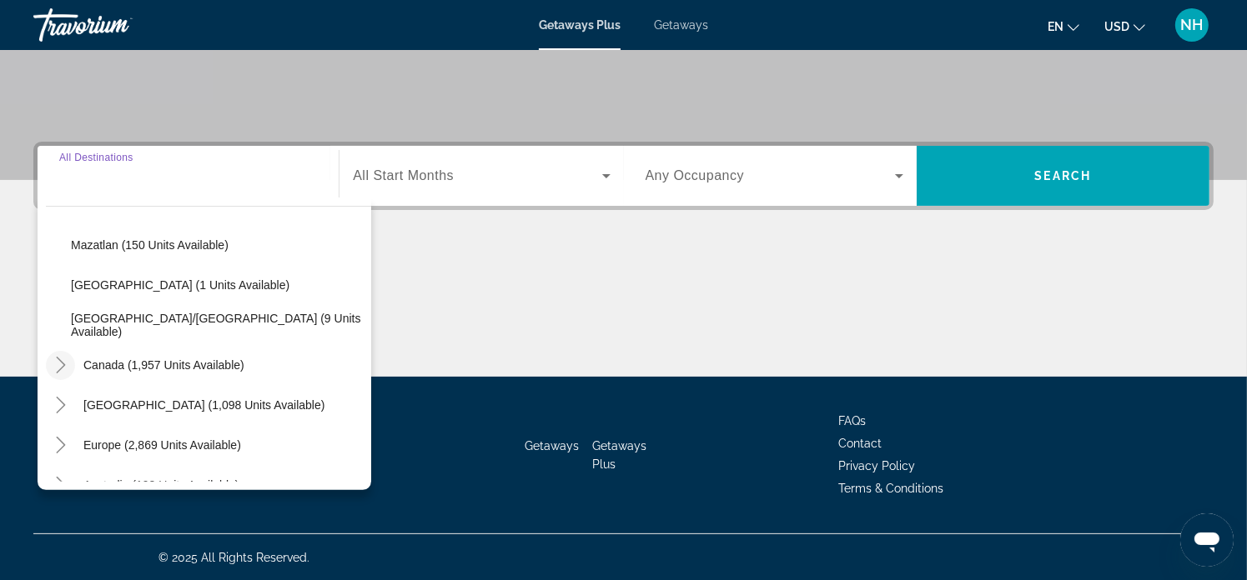
click at [59, 359] on icon "Toggle Canada (1,957 units available)" at bounding box center [60, 365] width 9 height 17
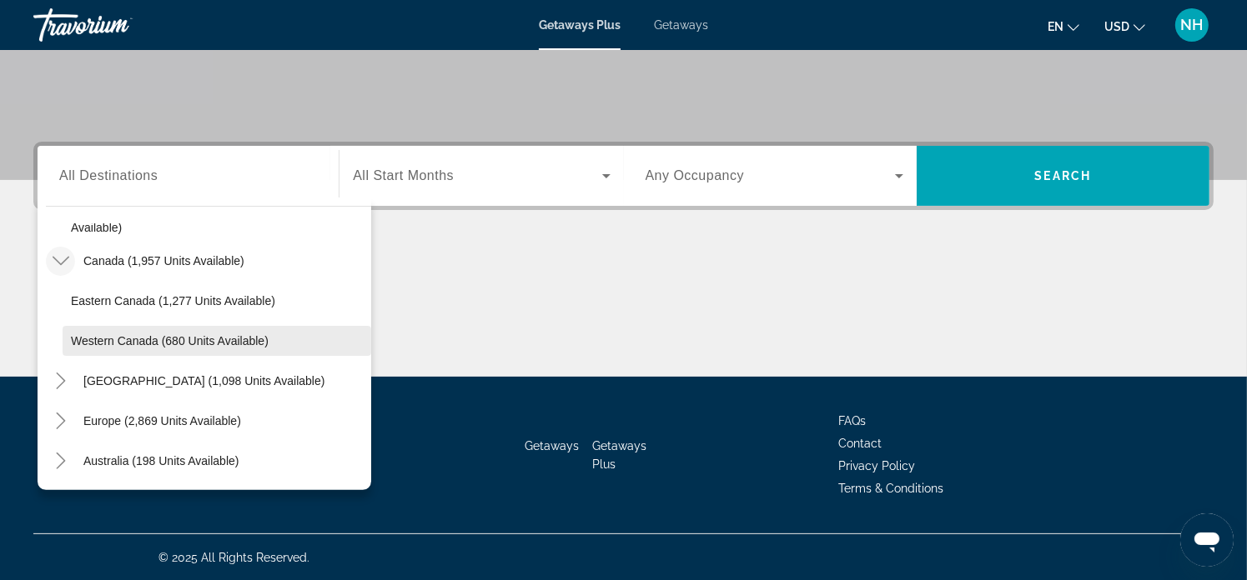
scroll to position [477, 0]
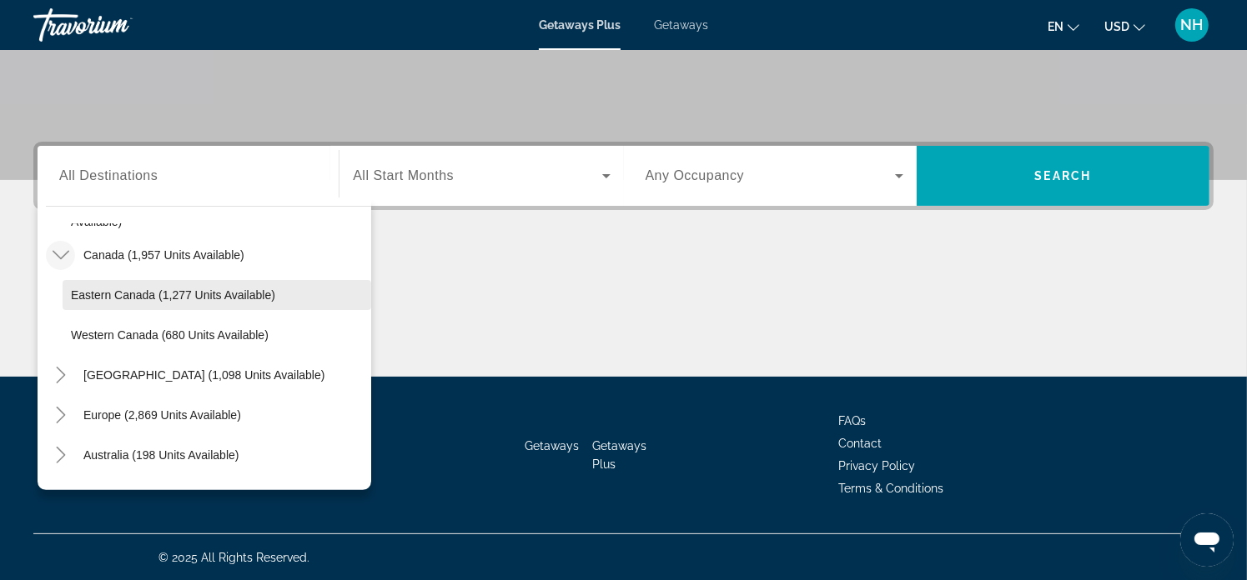
click at [127, 300] on span "Search widget" at bounding box center [217, 295] width 309 height 40
type input "**********"
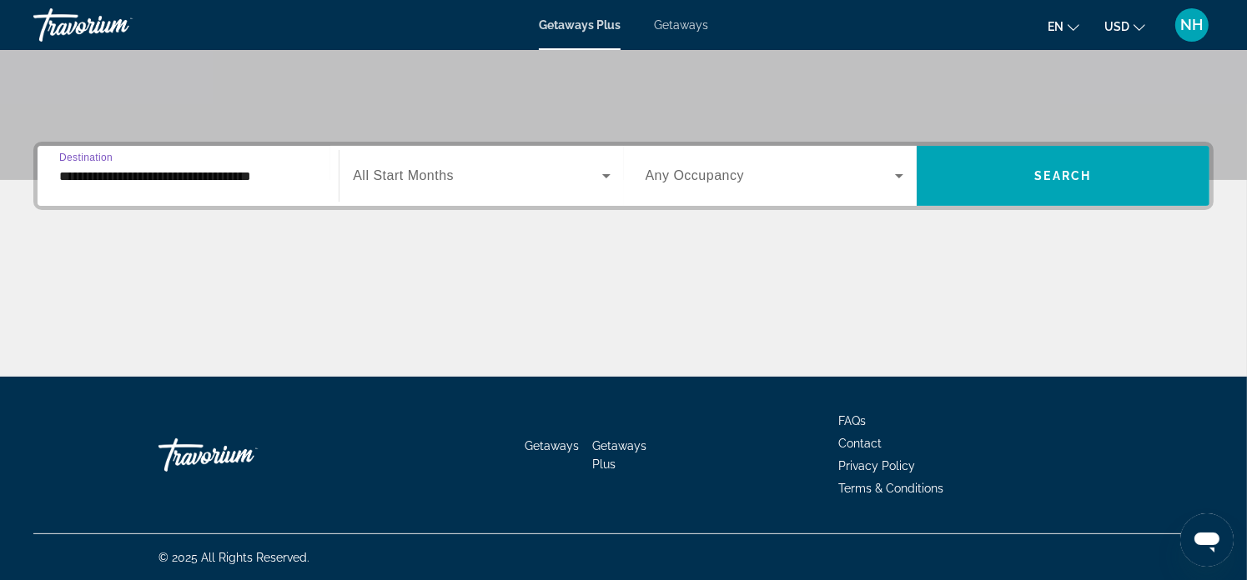
click at [407, 178] on span "All Start Months" at bounding box center [403, 175] width 101 height 14
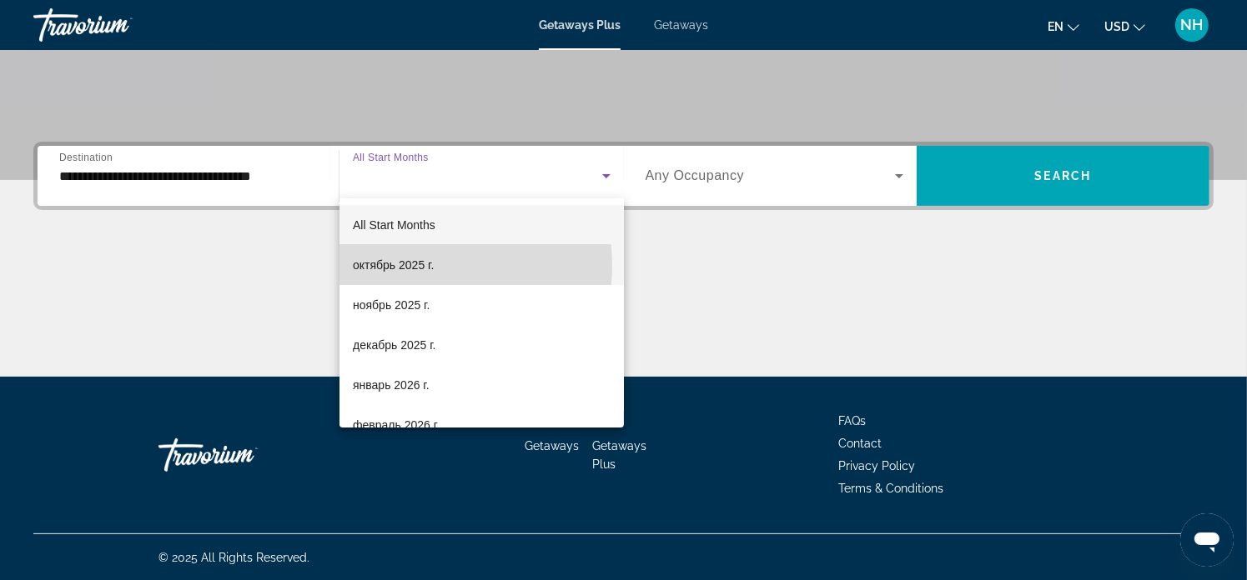
click at [437, 265] on mat-option "октябрь 2025 г." at bounding box center [481, 265] width 284 height 40
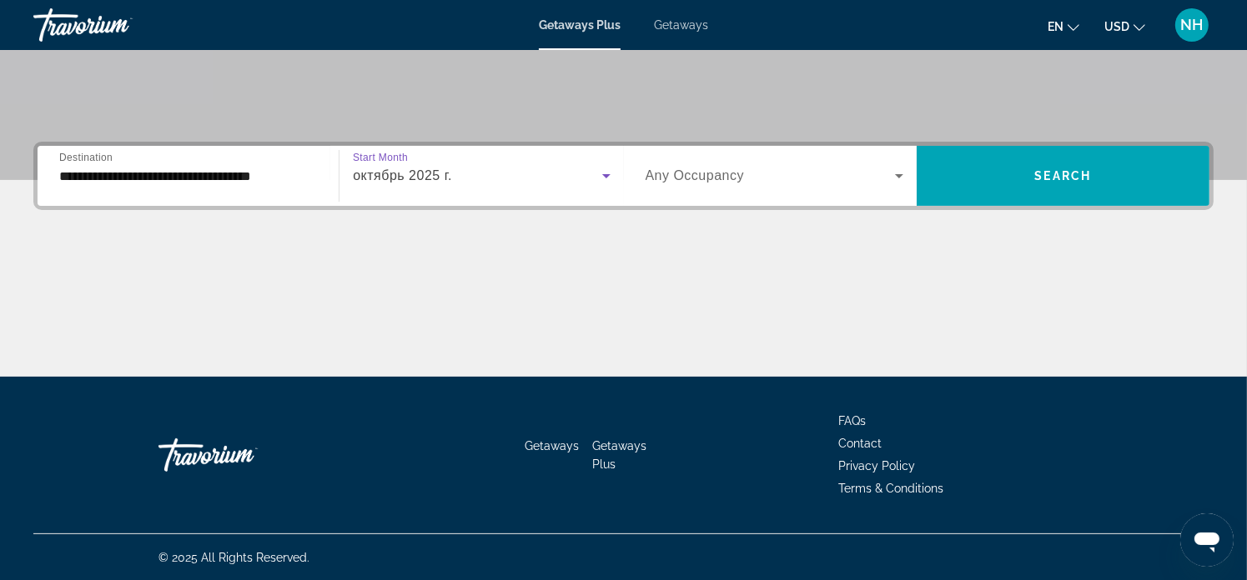
click at [765, 173] on span "Search widget" at bounding box center [769, 176] width 249 height 20
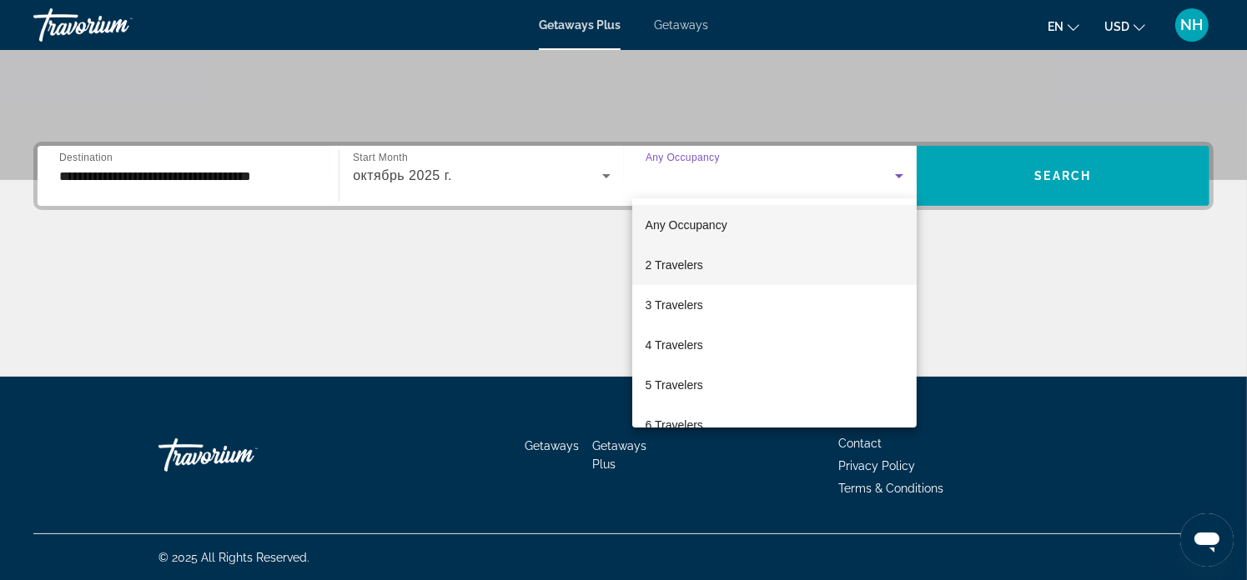
click at [717, 263] on mat-option "2 Travelers" at bounding box center [774, 265] width 284 height 40
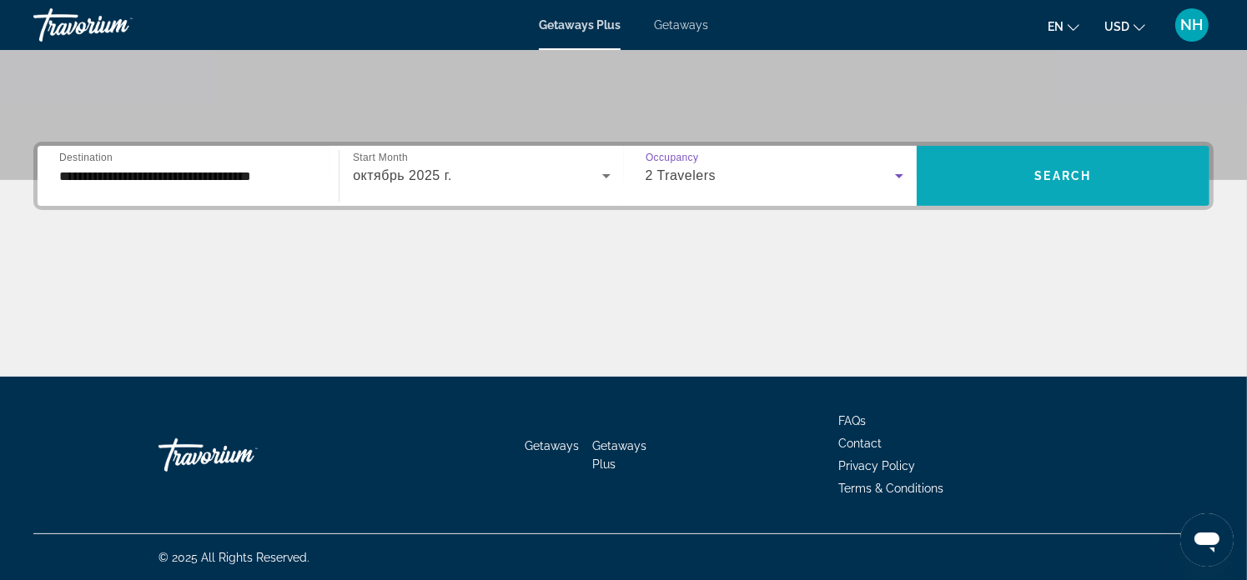
click at [1056, 174] on span "Search" at bounding box center [1063, 175] width 57 height 13
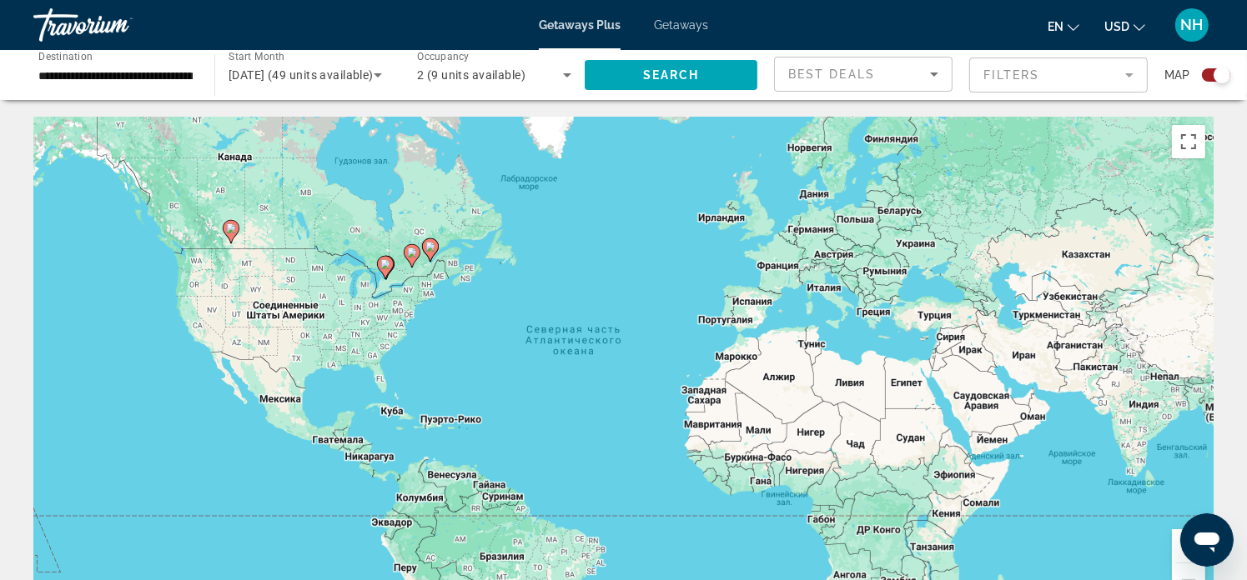
click at [427, 248] on image "Main content" at bounding box center [430, 247] width 10 height 10
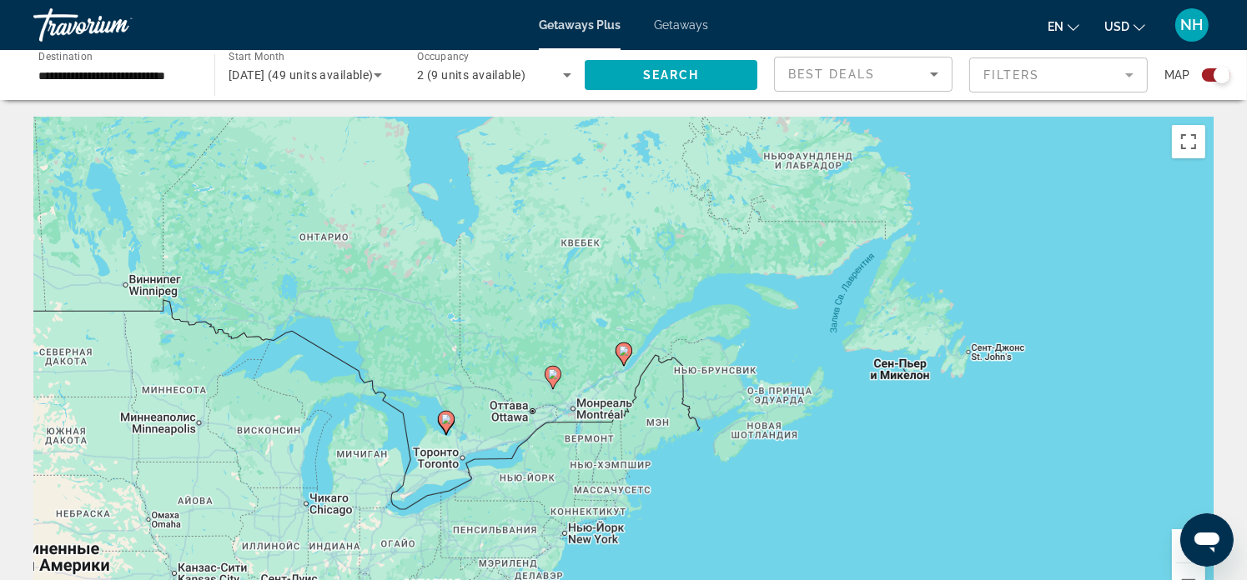
click at [554, 377] on image "Main content" at bounding box center [553, 374] width 10 height 10
type input "**********"
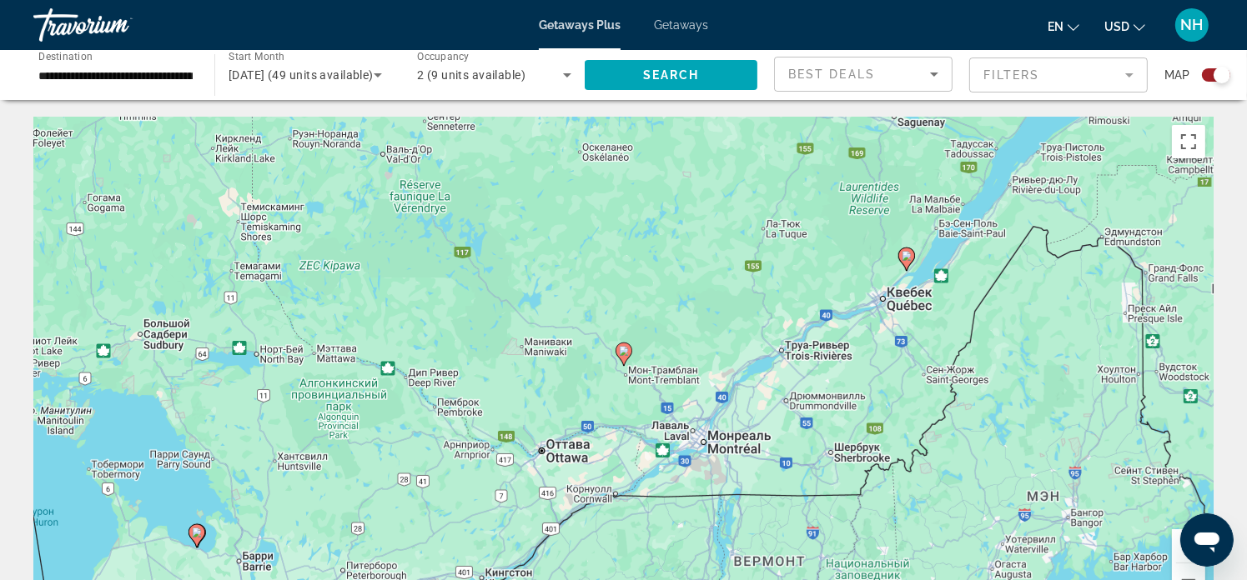
click at [624, 359] on icon "Main content" at bounding box center [622, 355] width 15 height 22
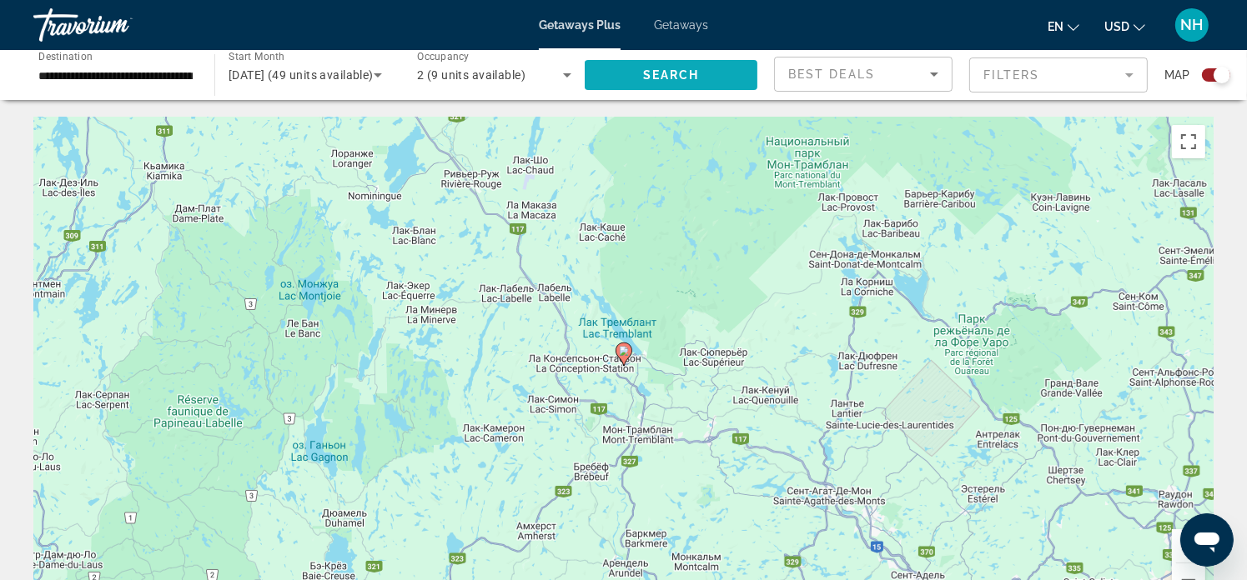
click at [679, 83] on span "Search widget" at bounding box center [671, 75] width 173 height 40
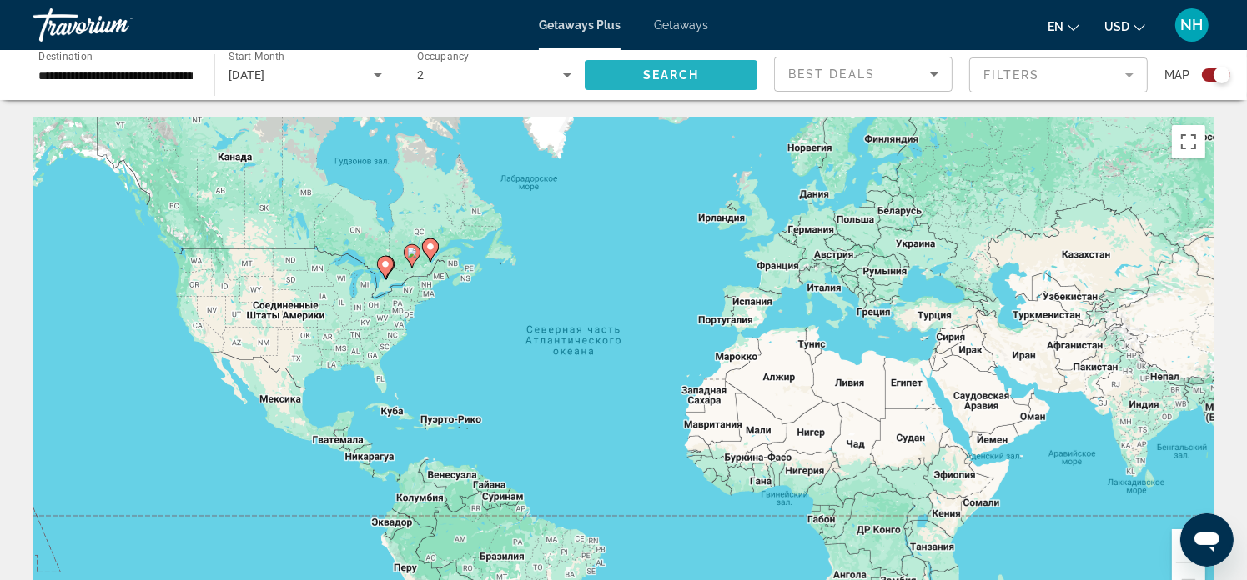
click at [662, 76] on span "Search" at bounding box center [671, 74] width 57 height 13
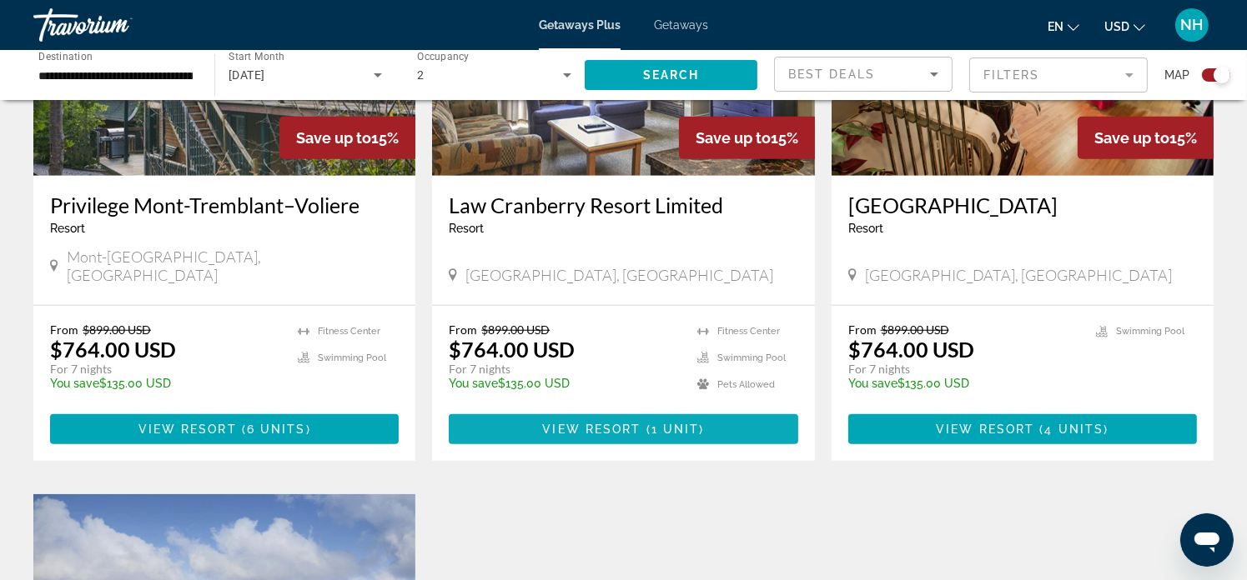
scroll to position [1334, 0]
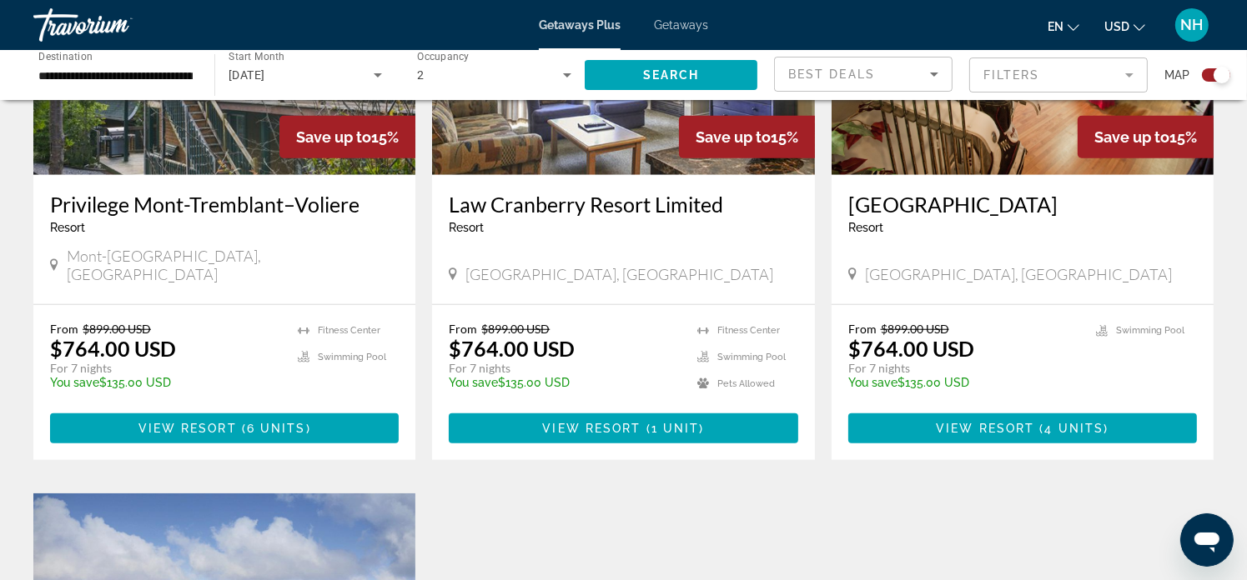
drag, startPoint x: 498, startPoint y: 366, endPoint x: 575, endPoint y: 366, distance: 76.7
click at [575, 376] on p "You save $135.00 USD" at bounding box center [564, 382] width 231 height 13
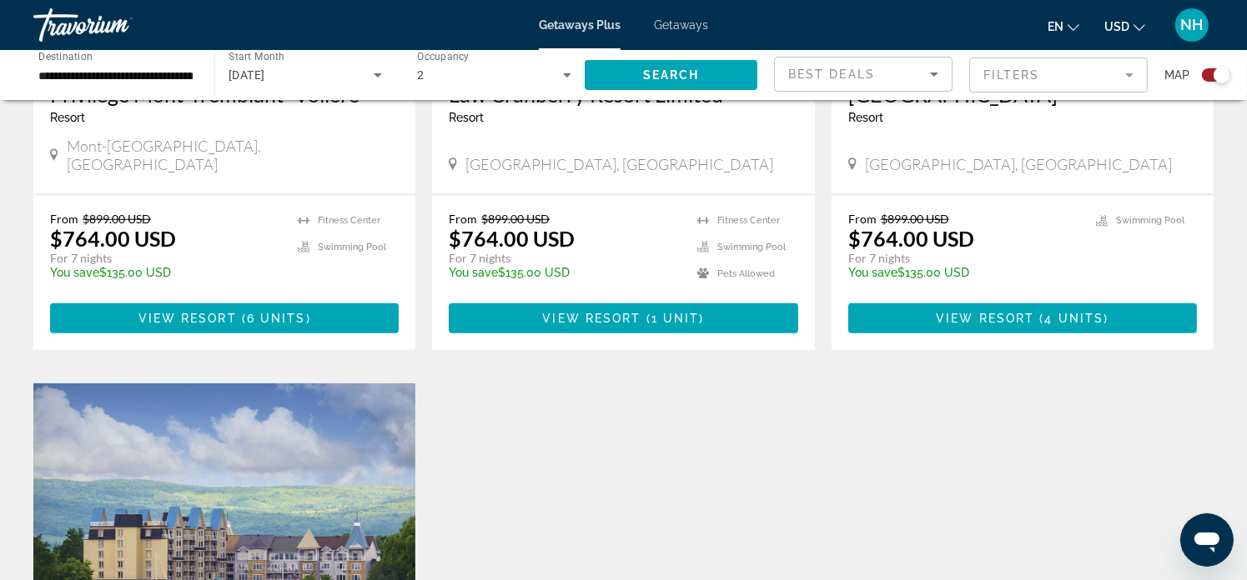
scroll to position [1445, 0]
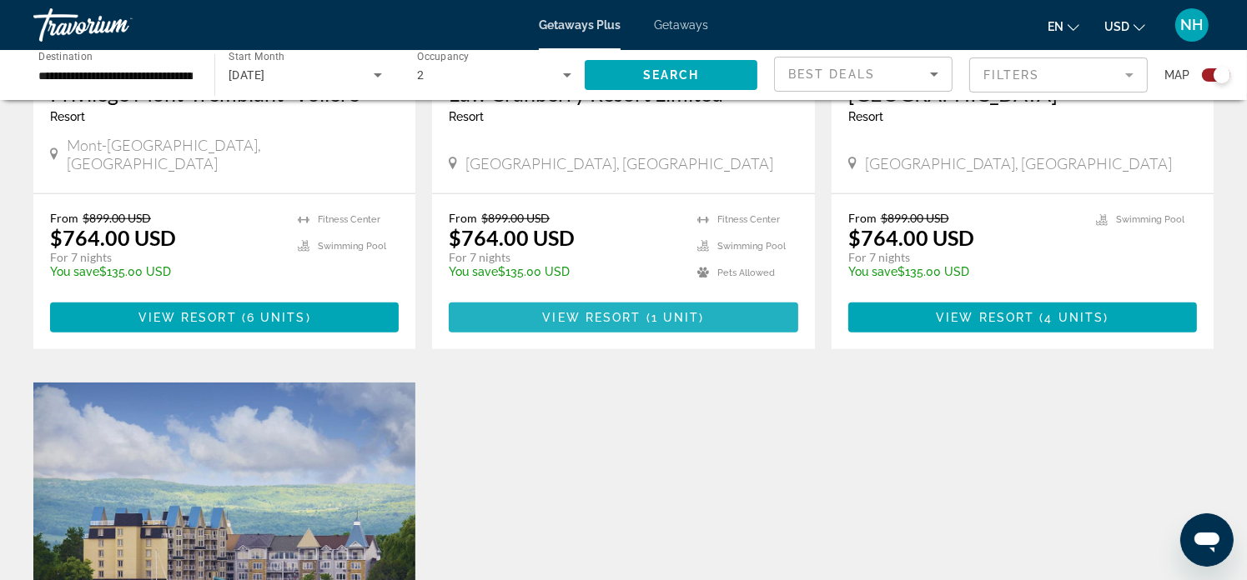
click at [698, 311] on span "( 1 unit )" at bounding box center [672, 317] width 63 height 13
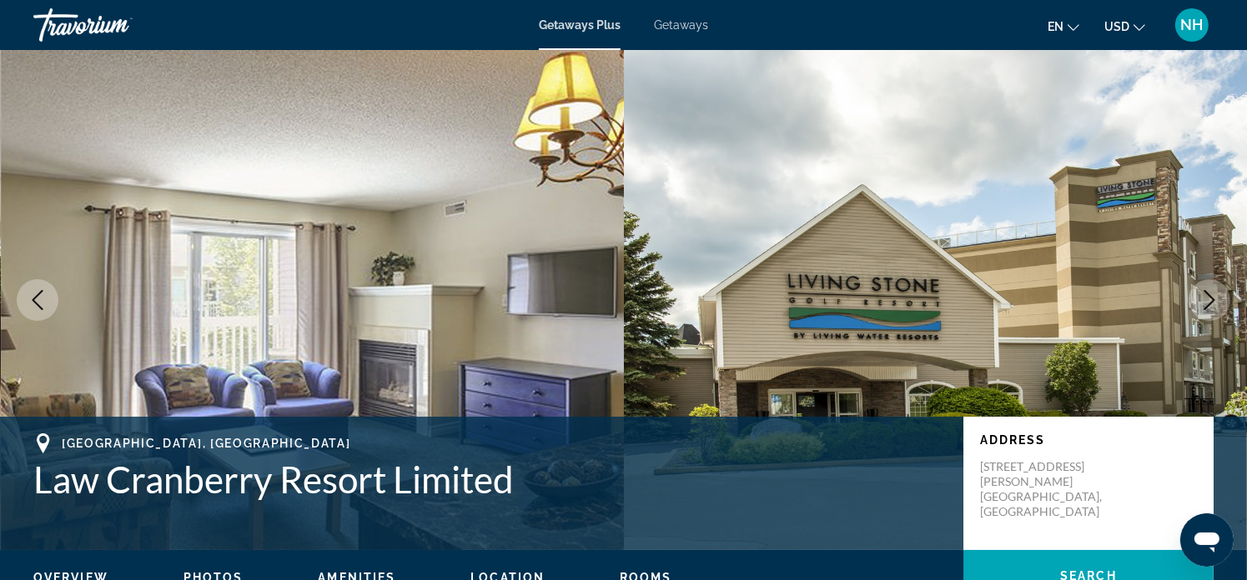
scroll to position [2383, 0]
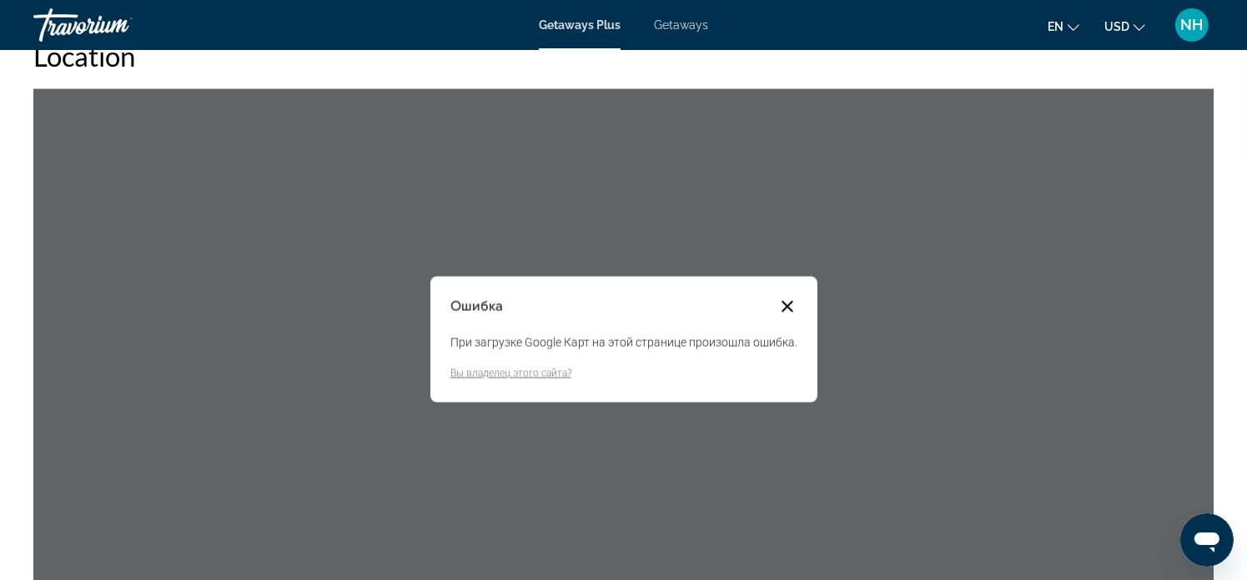
click at [784, 297] on button "Закрыть диалоговое окно" at bounding box center [787, 307] width 20 height 20
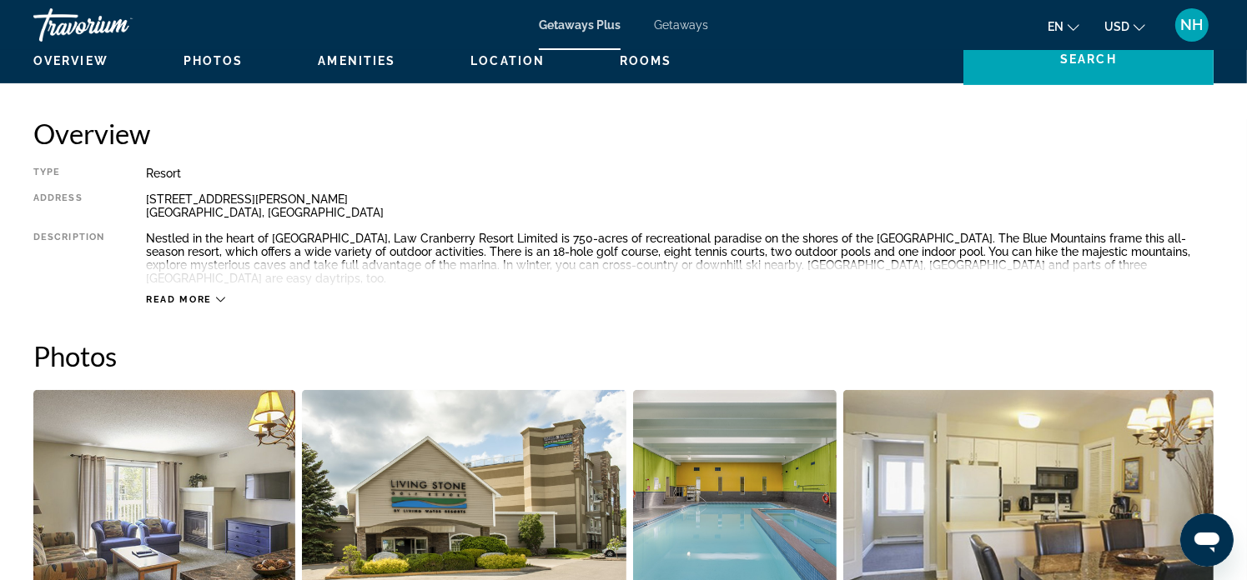
scroll to position [380, 0]
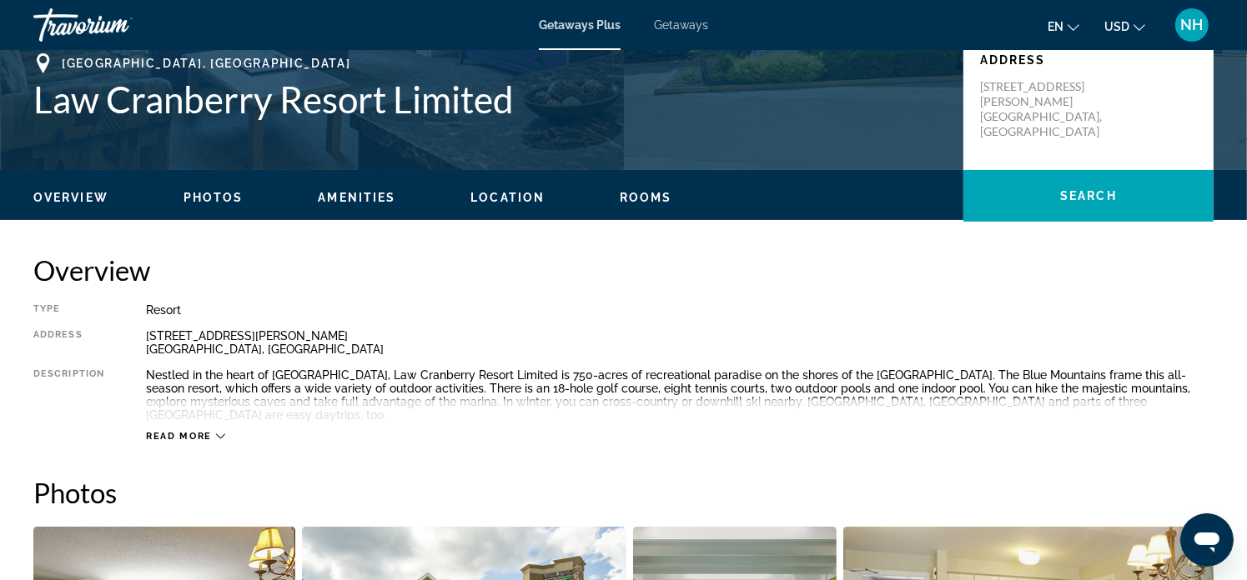
click at [190, 430] on button "Read more" at bounding box center [185, 436] width 79 height 13
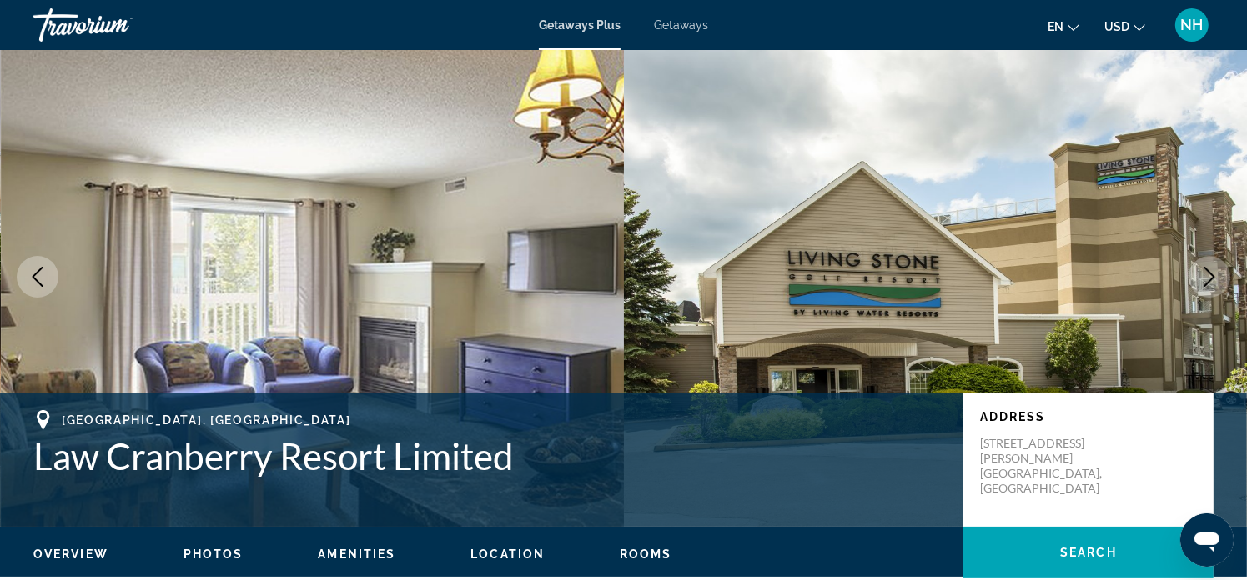
scroll to position [0, 0]
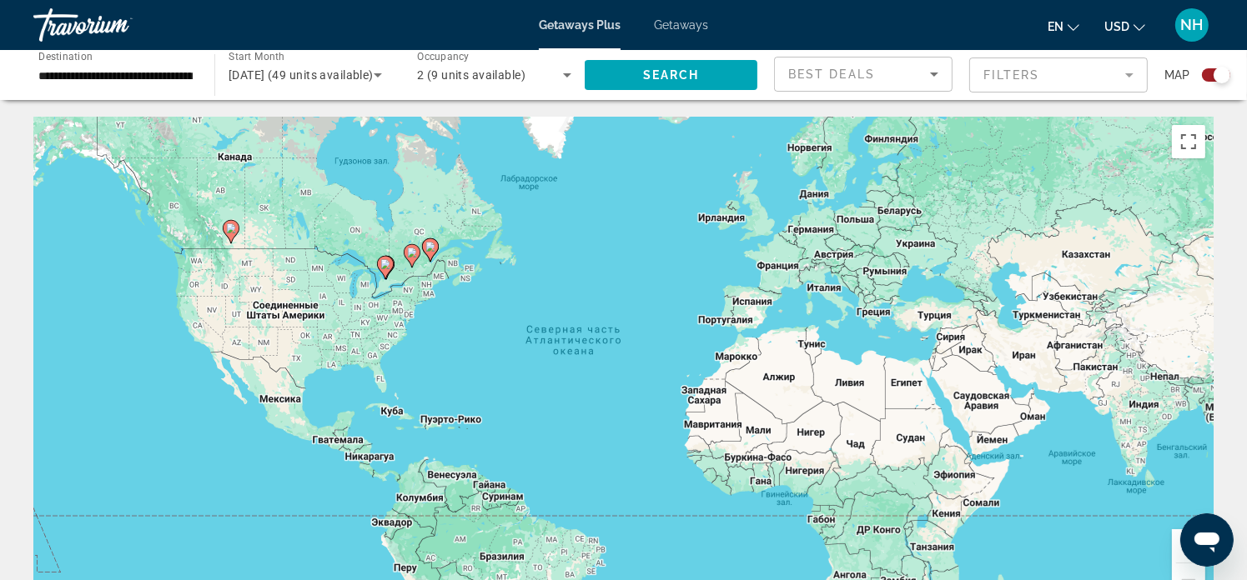
click at [414, 256] on image "Main content" at bounding box center [412, 253] width 10 height 10
type input "**********"
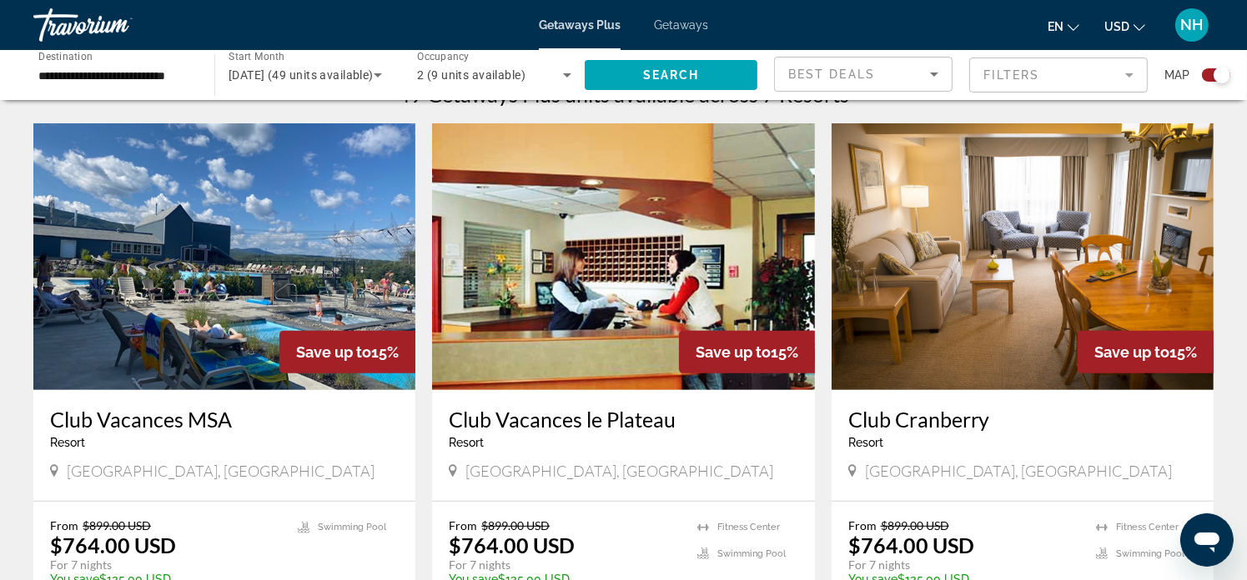
scroll to position [555, 0]
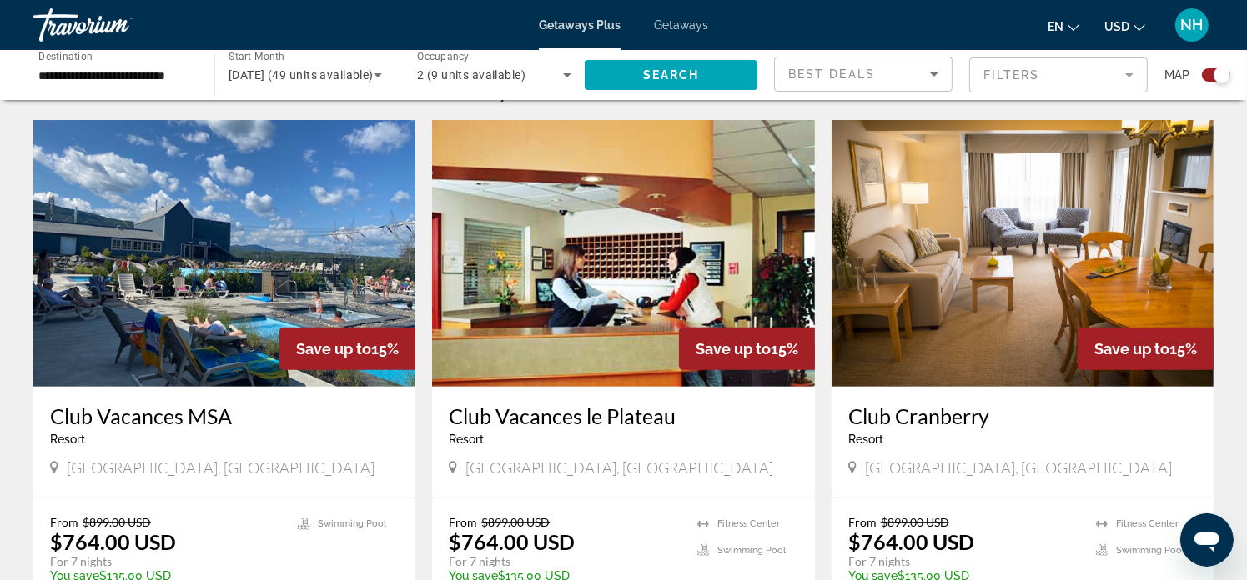
click at [201, 263] on img "Main content" at bounding box center [224, 253] width 382 height 267
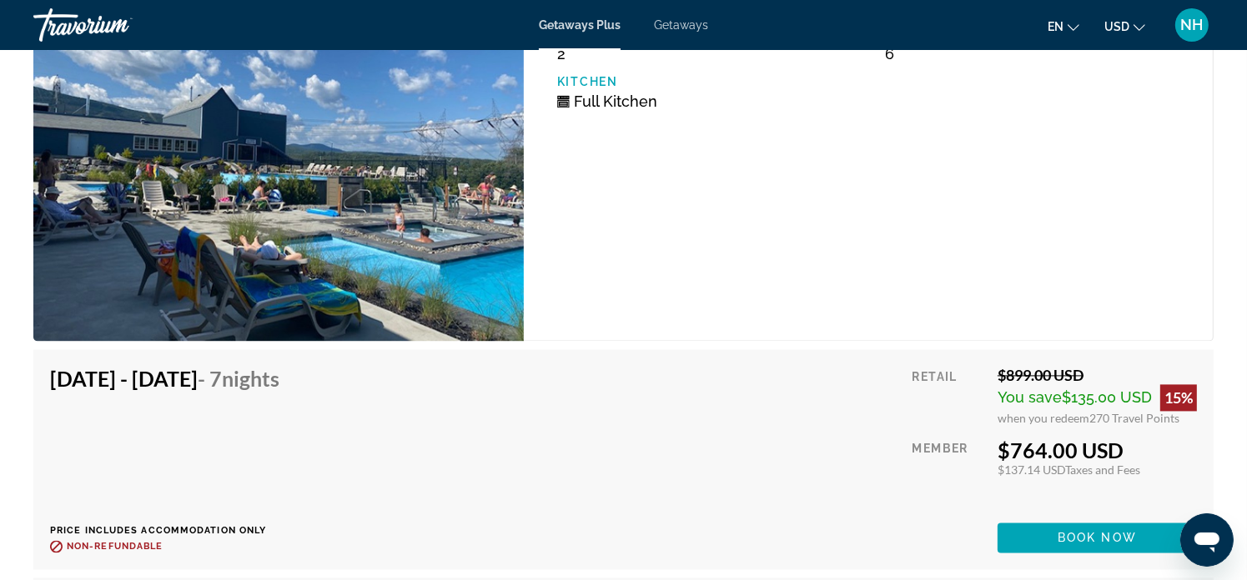
scroll to position [3335, 0]
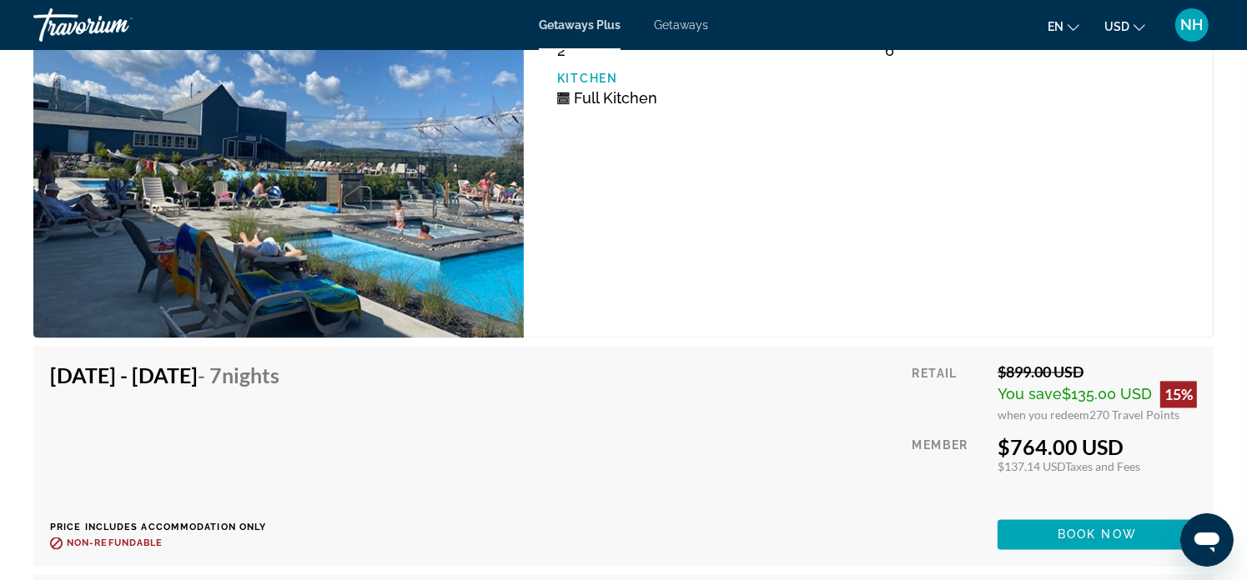
drag, startPoint x: 1084, startPoint y: 409, endPoint x: 1177, endPoint y: 411, distance: 93.4
click at [1177, 411] on div "when you redeem 270 Travel Points" at bounding box center [1096, 415] width 199 height 14
click at [1145, 434] on div "$764.00 USD" at bounding box center [1096, 446] width 199 height 25
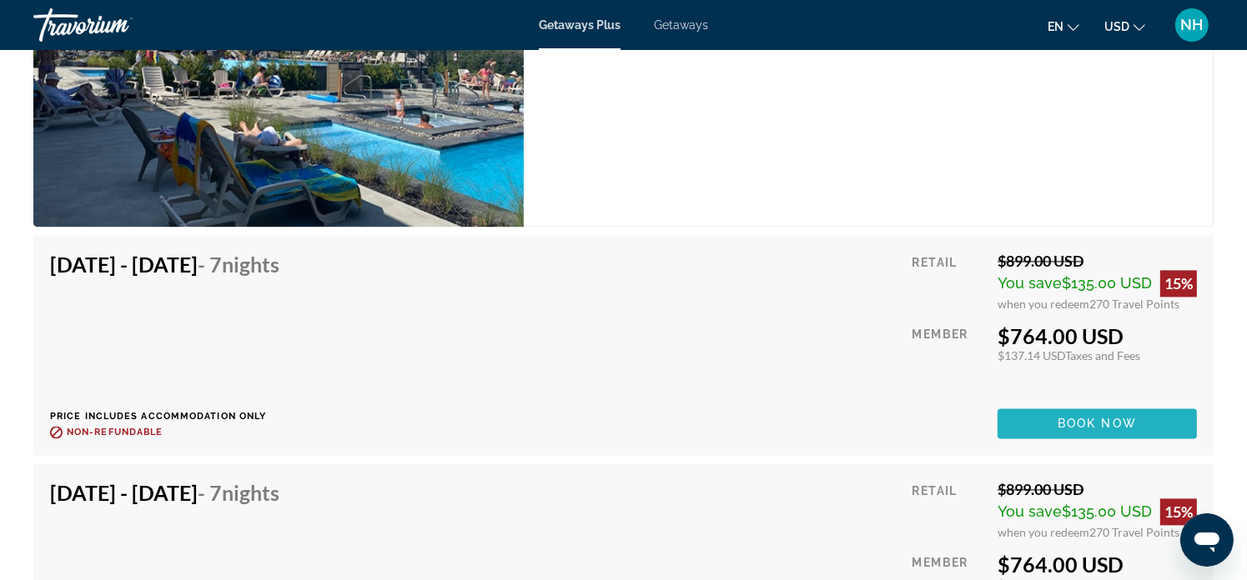
click at [1102, 417] on span "Book now" at bounding box center [1096, 423] width 79 height 13
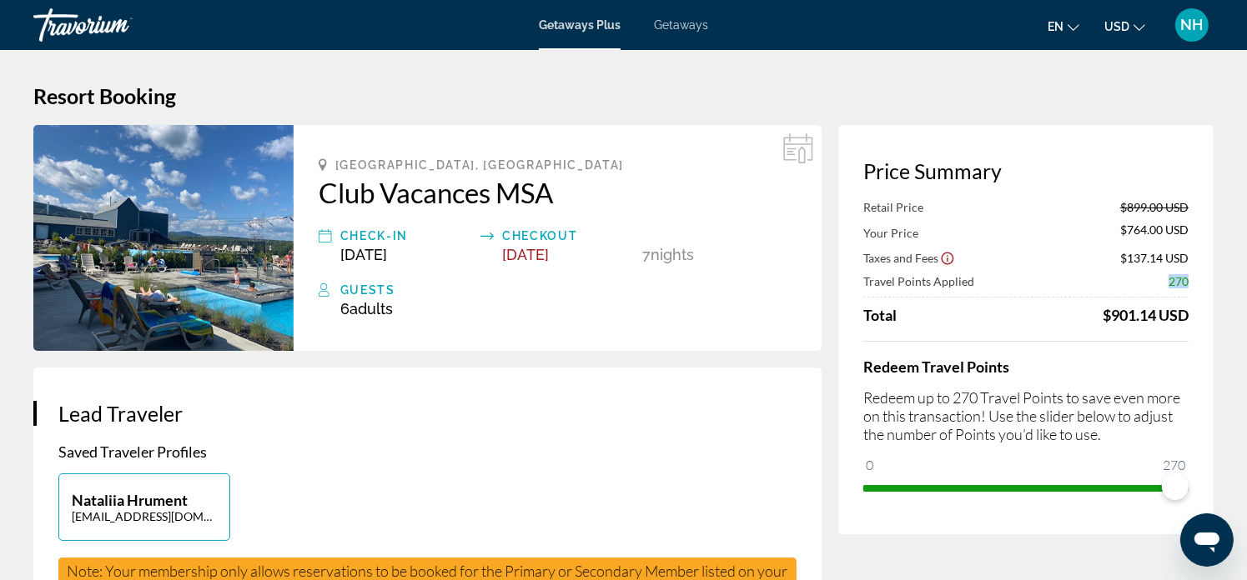
drag, startPoint x: 1144, startPoint y: 280, endPoint x: 1196, endPoint y: 279, distance: 51.7
click at [1196, 279] on div "Price Summary Retail Price $899.00 USD Your Price $764.00 USD Taxes and Fees $1…" at bounding box center [1025, 329] width 375 height 409
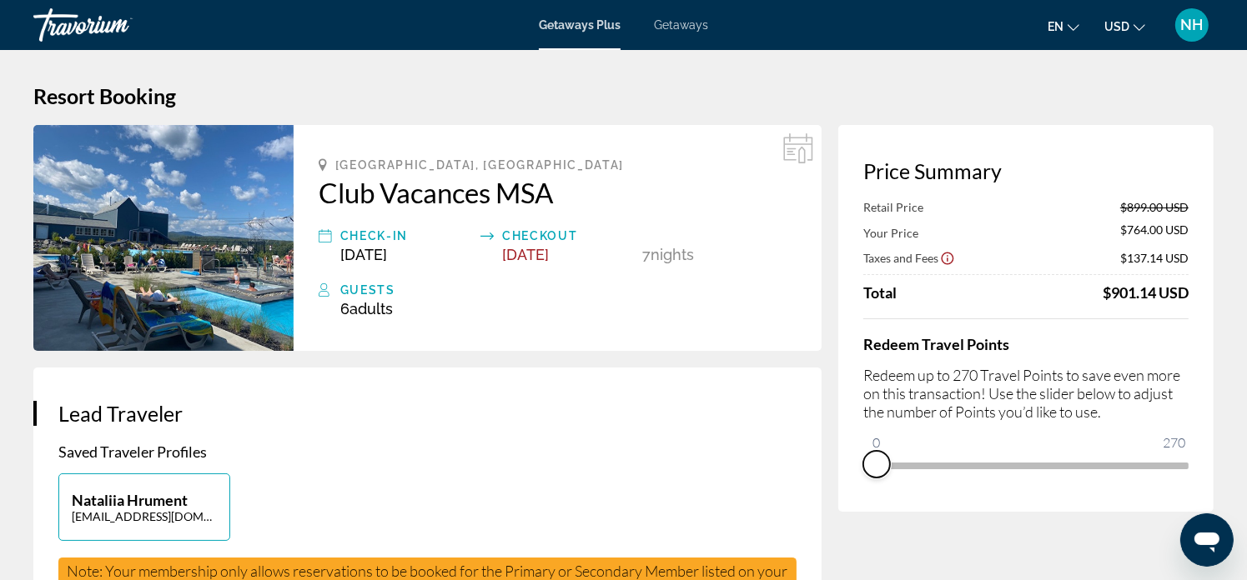
drag, startPoint x: 1174, startPoint y: 483, endPoint x: 867, endPoint y: 498, distance: 307.2
click at [867, 498] on div "Price Summary Retail Price $899.00 USD Your Price $764.00 USD Taxes and Fees $1…" at bounding box center [1025, 318] width 375 height 387
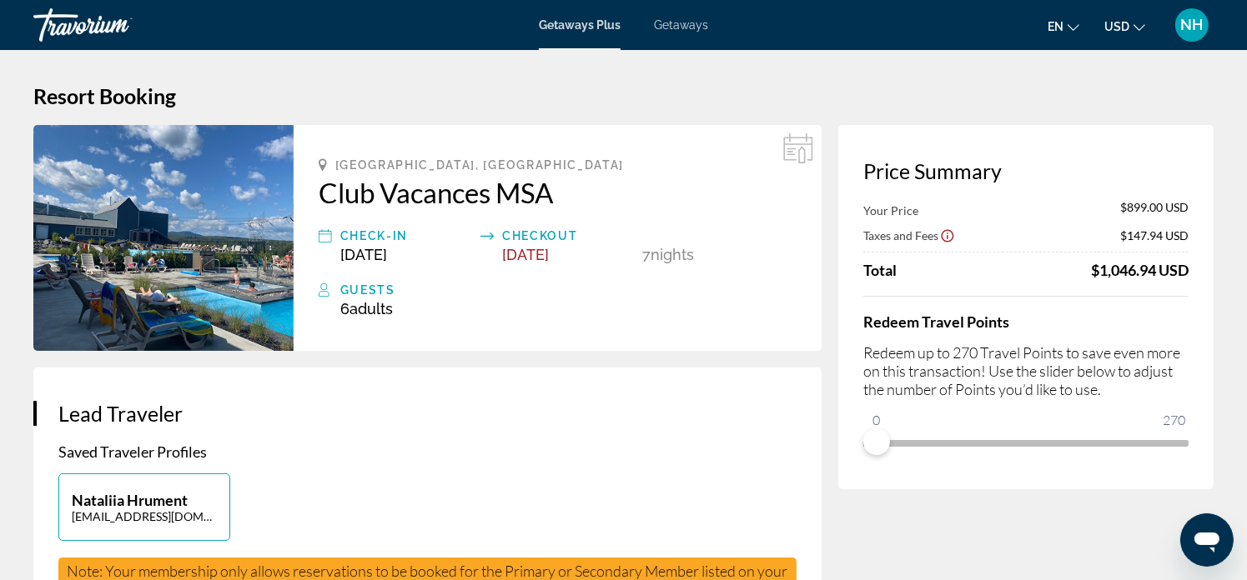
click at [1137, 28] on icon "Change currency" at bounding box center [1139, 27] width 12 height 7
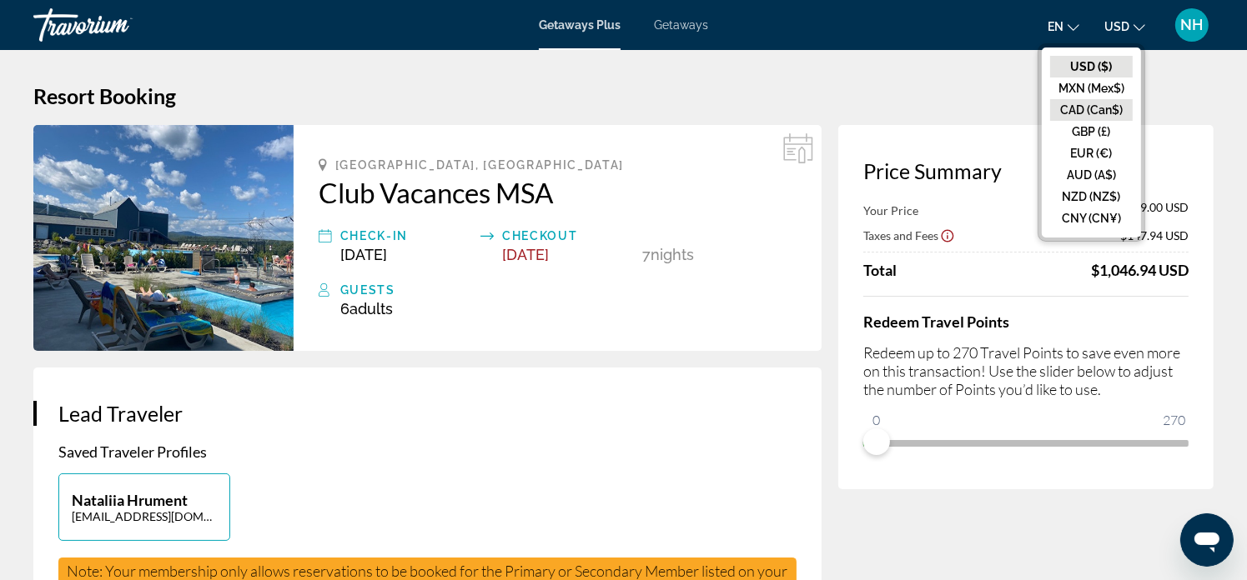
click at [1106, 106] on button "CAD (Can$)" at bounding box center [1091, 110] width 83 height 22
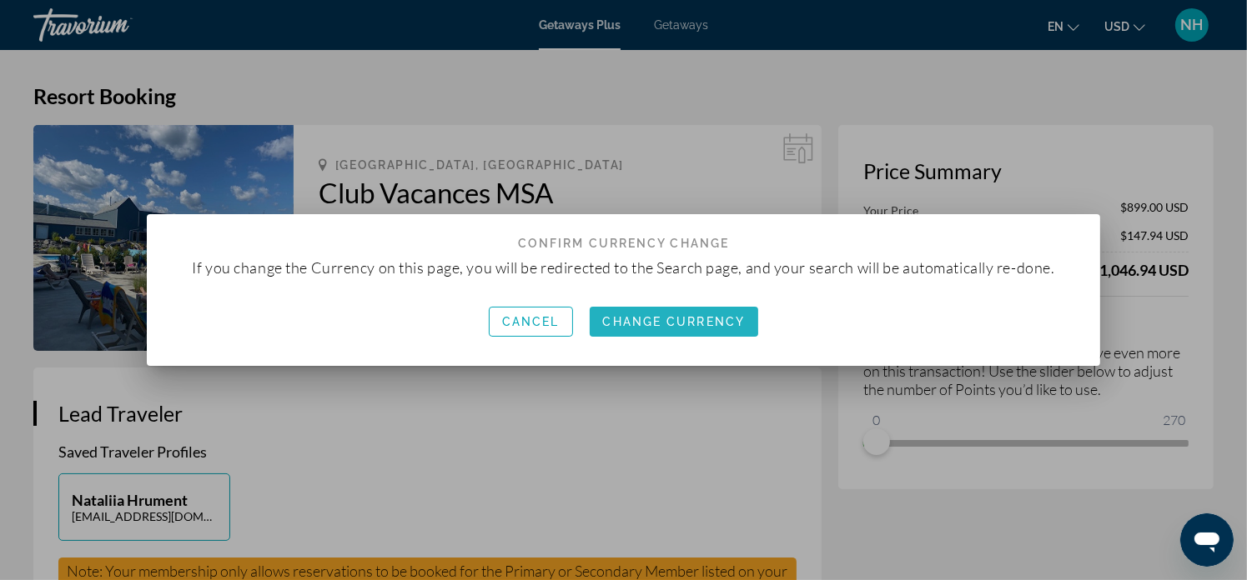
click at [649, 318] on span "Change Currency" at bounding box center [674, 321] width 143 height 13
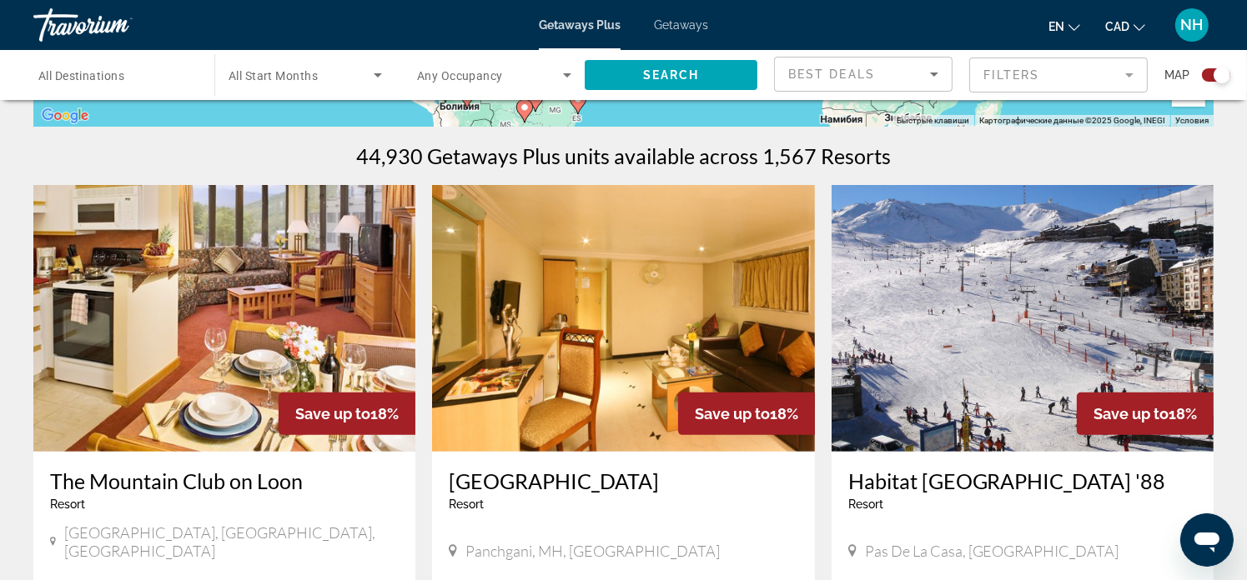
scroll to position [500, 0]
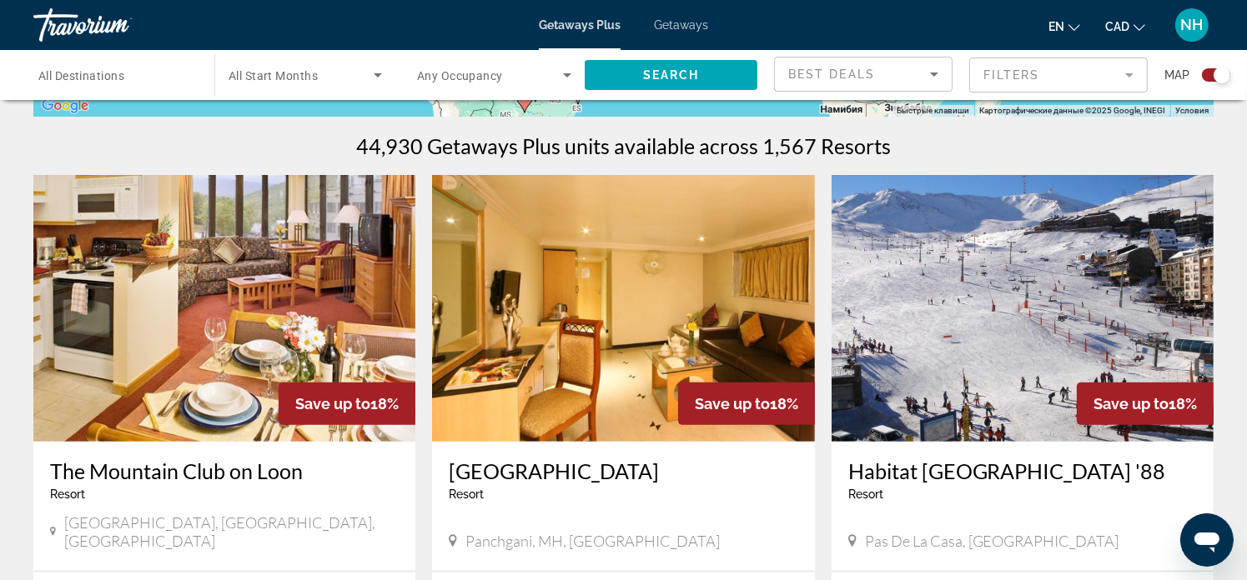
click at [241, 292] on img "Main content" at bounding box center [224, 308] width 382 height 267
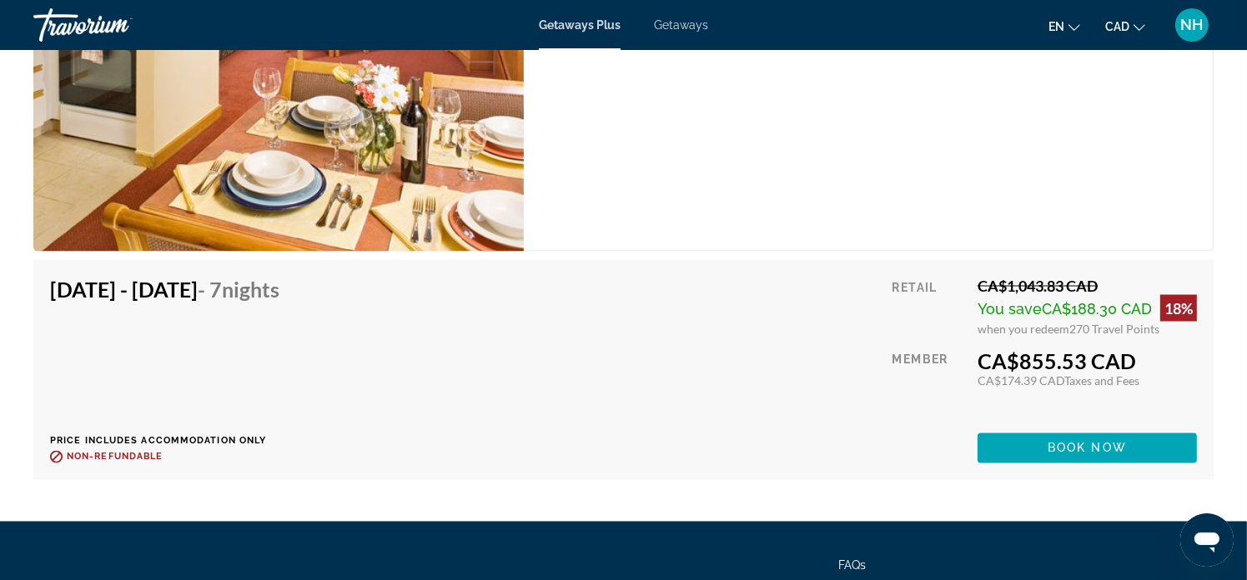
scroll to position [2723, 0]
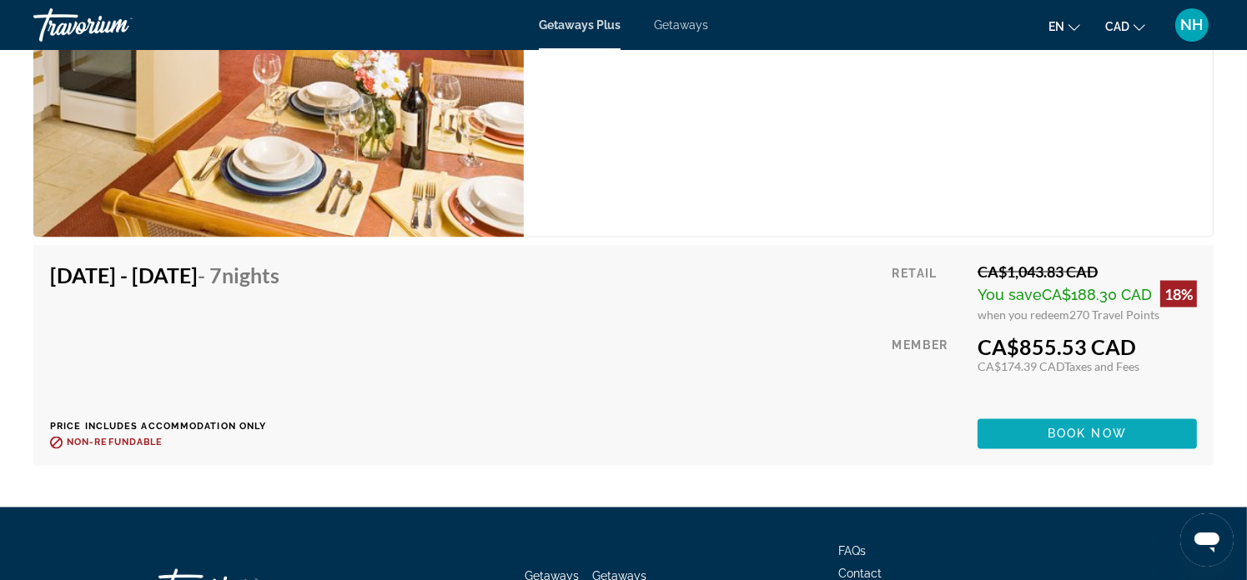
click at [1067, 431] on span "Book now" at bounding box center [1086, 434] width 79 height 13
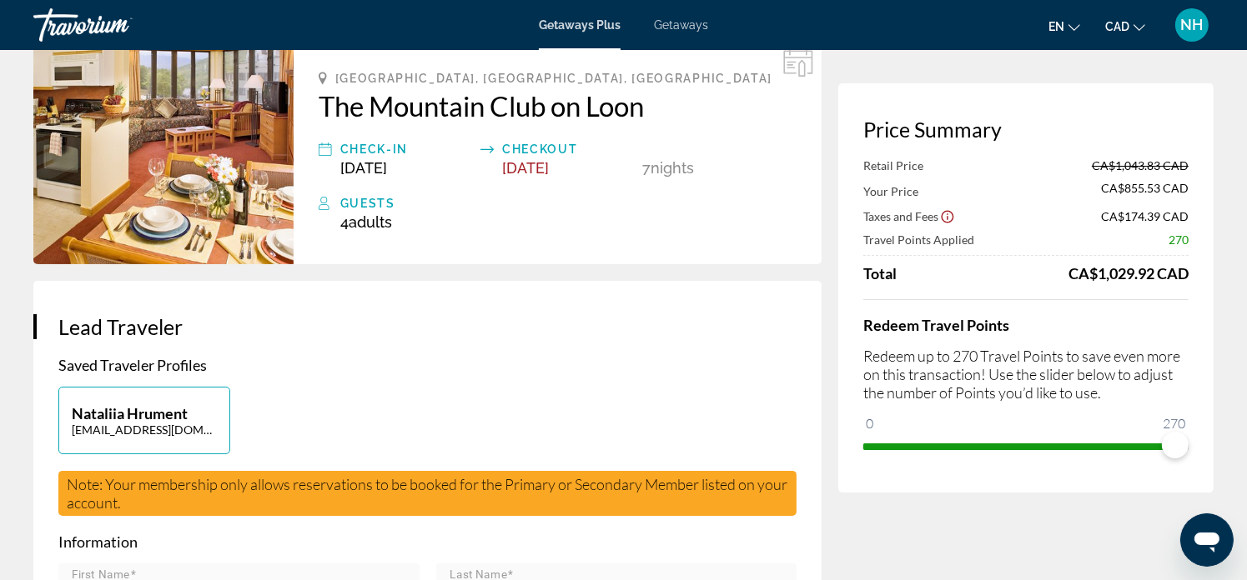
scroll to position [111, 0]
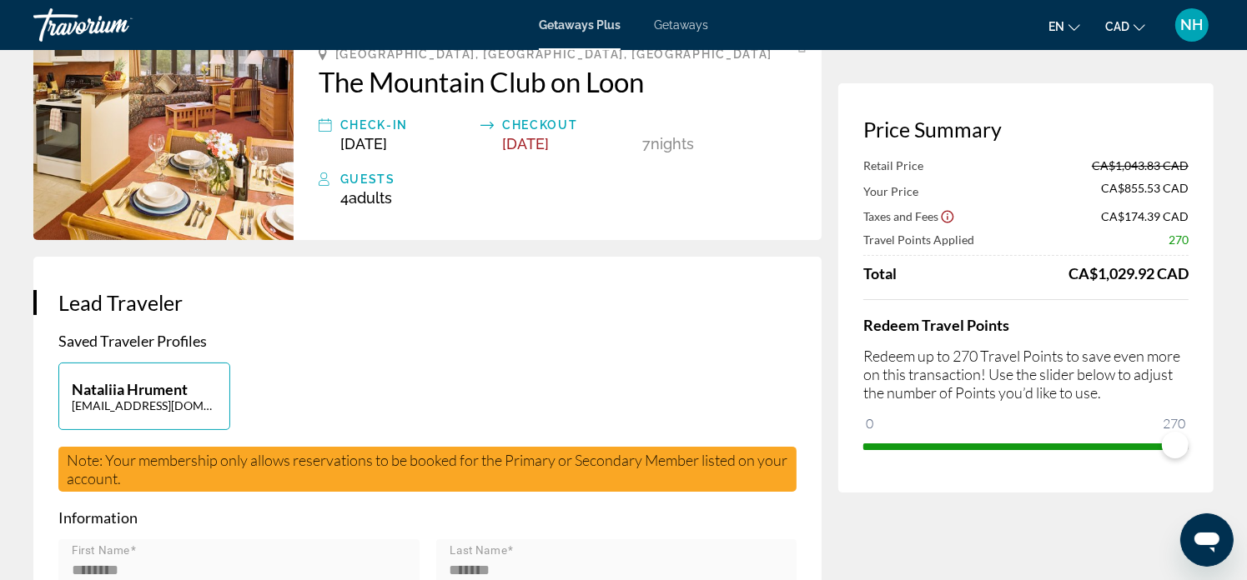
drag, startPoint x: 637, startPoint y: 139, endPoint x: 734, endPoint y: 146, distance: 97.0
click at [734, 146] on div "Check-In [DATE] Checkout [DATE] 7 Night Nights" at bounding box center [558, 134] width 478 height 38
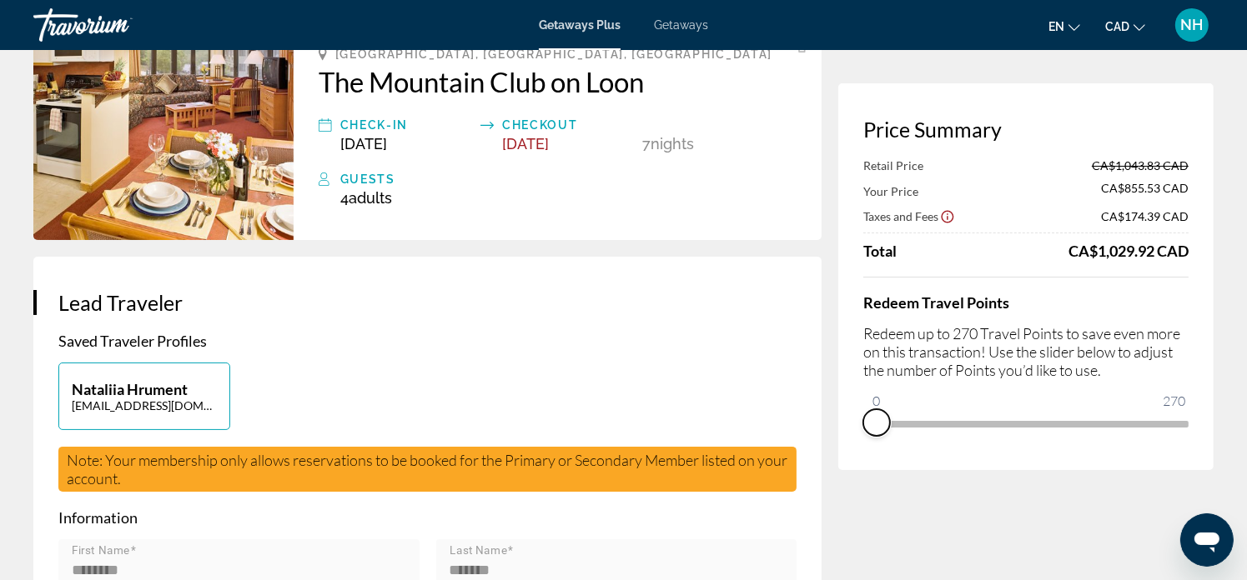
drag, startPoint x: 1177, startPoint y: 449, endPoint x: 841, endPoint y: 448, distance: 336.1
click at [841, 448] on div "Price Summary Retail Price CA$1,043.83 CAD Your Price CA$855.53 CAD Taxes and F…" at bounding box center [1025, 276] width 375 height 387
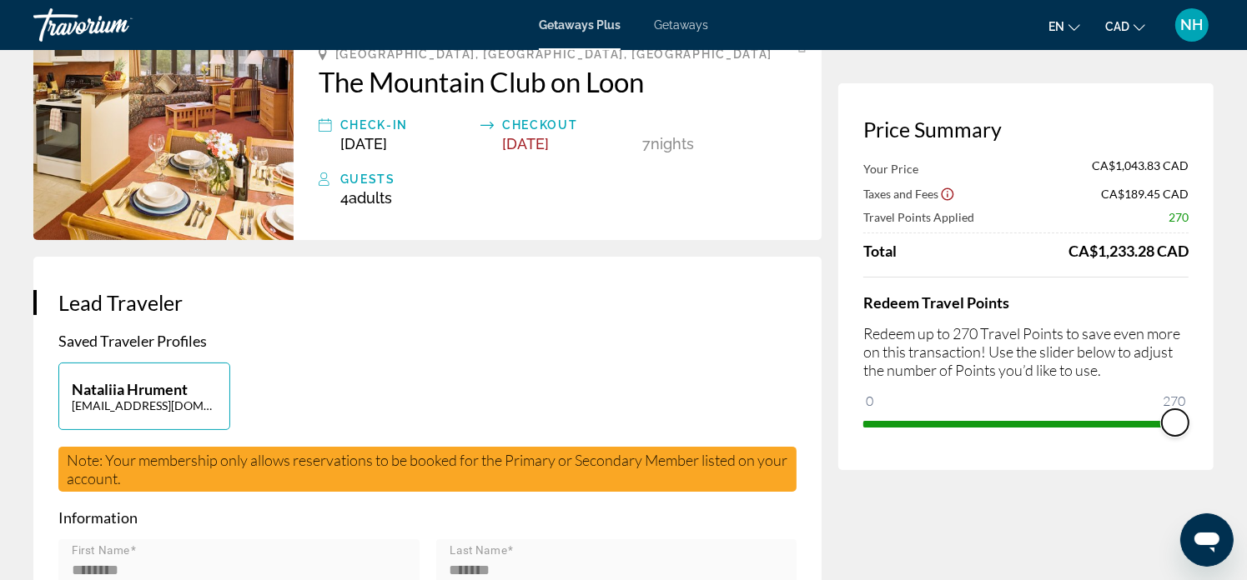
drag, startPoint x: 879, startPoint y: 399, endPoint x: 1217, endPoint y: 409, distance: 337.9
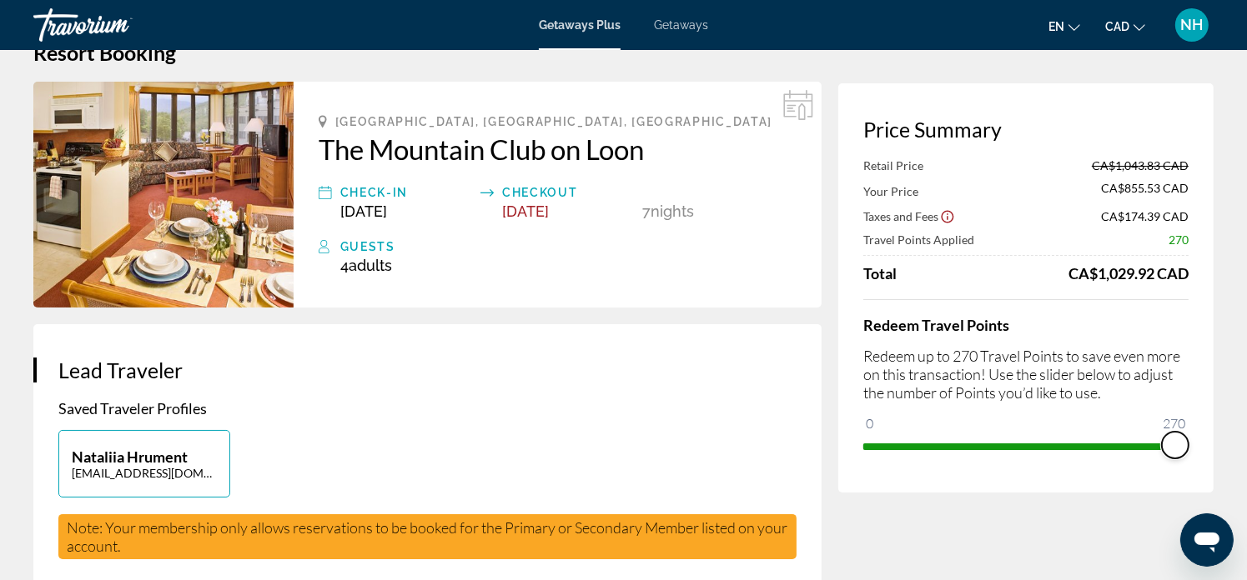
scroll to position [0, 0]
